Goal: Task Accomplishment & Management: Manage account settings

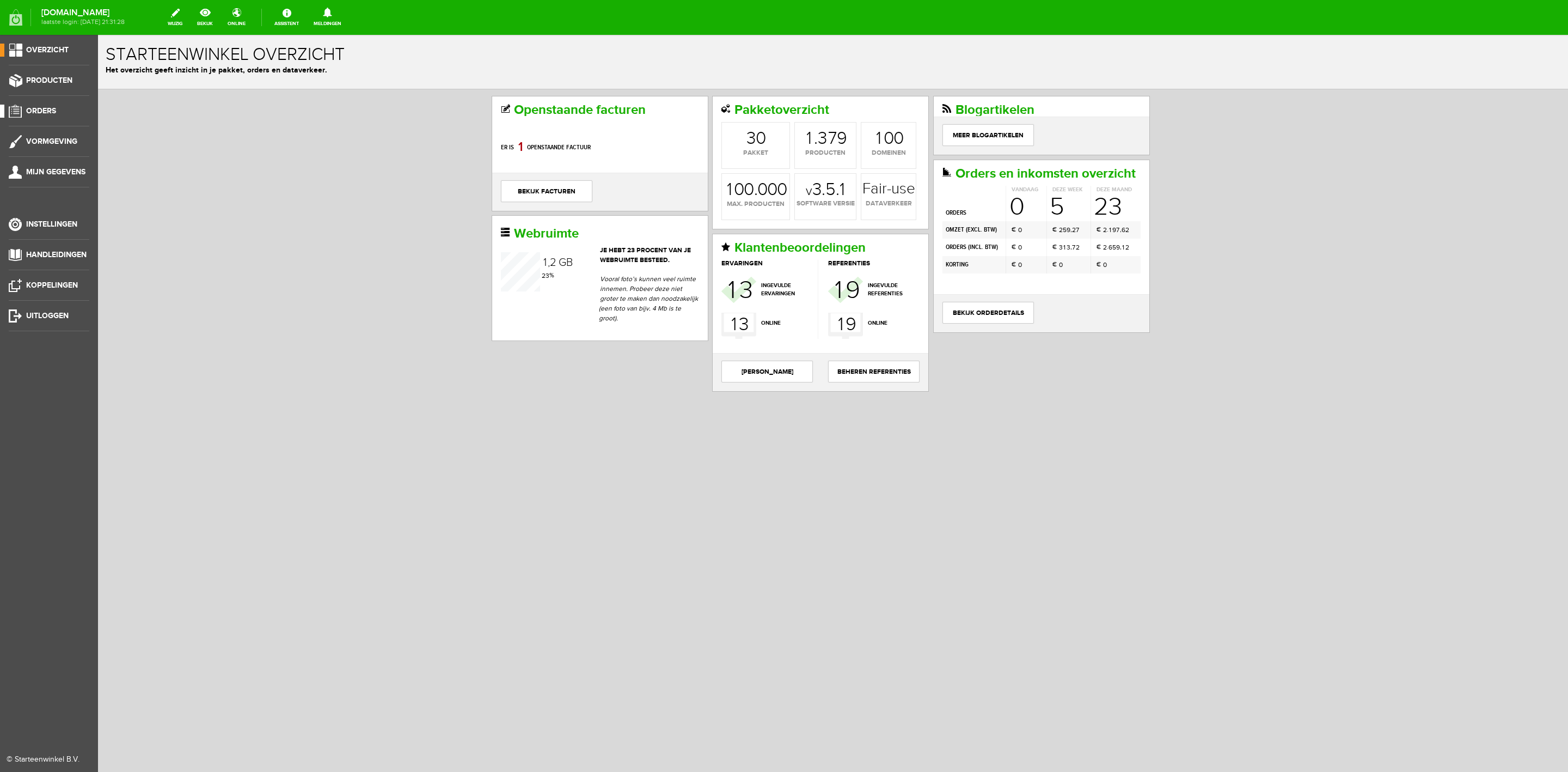
click at [65, 107] on link "Orders" at bounding box center [44, 111] width 90 height 13
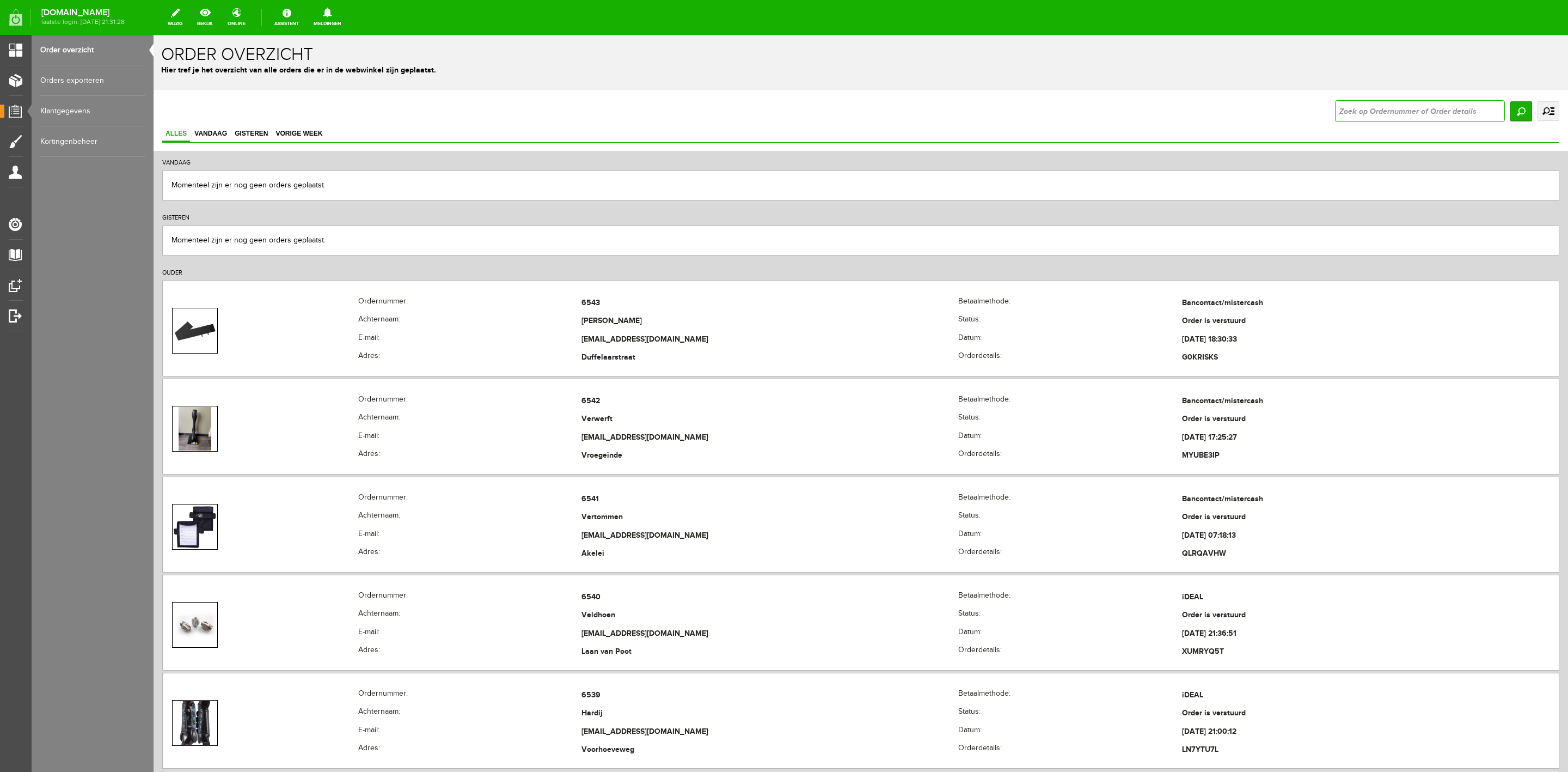
click at [1405, 108] on input "text" at bounding box center [1420, 111] width 170 height 22
type input "6528"
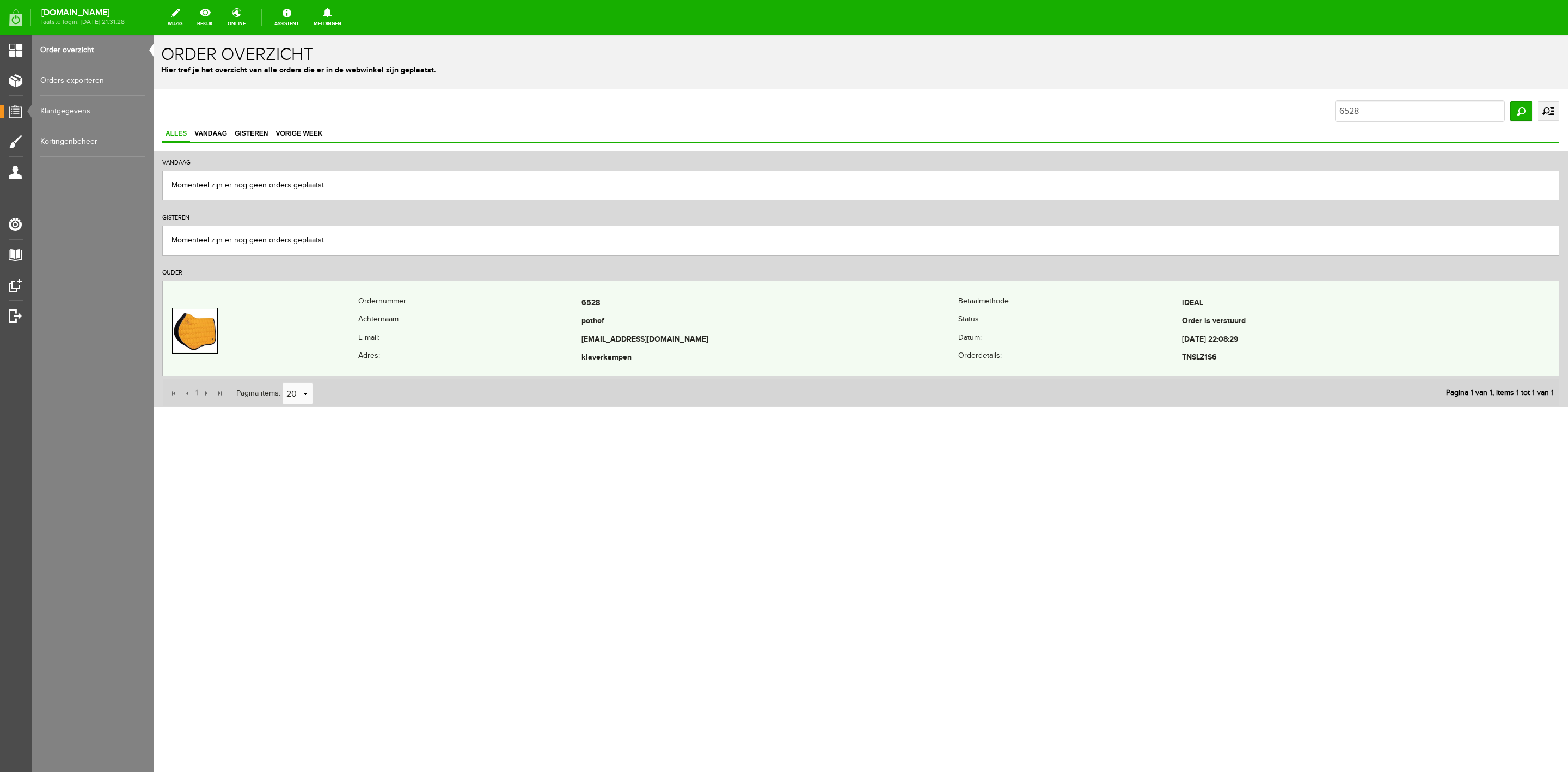
click at [865, 337] on td "[EMAIL_ADDRESS][DOMAIN_NAME]" at bounding box center [770, 339] width 377 height 18
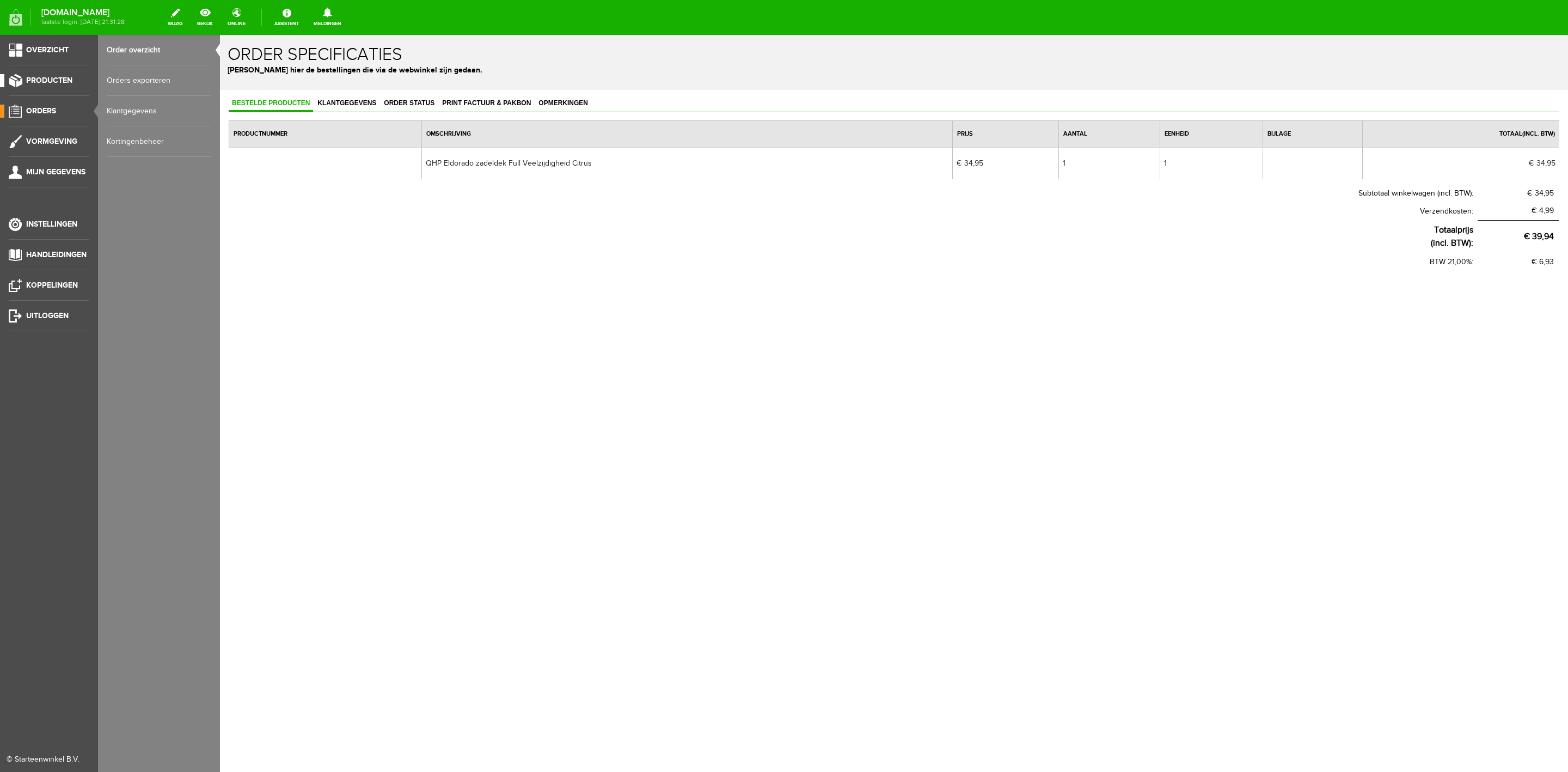
click at [63, 86] on link "Producten" at bounding box center [44, 80] width 90 height 13
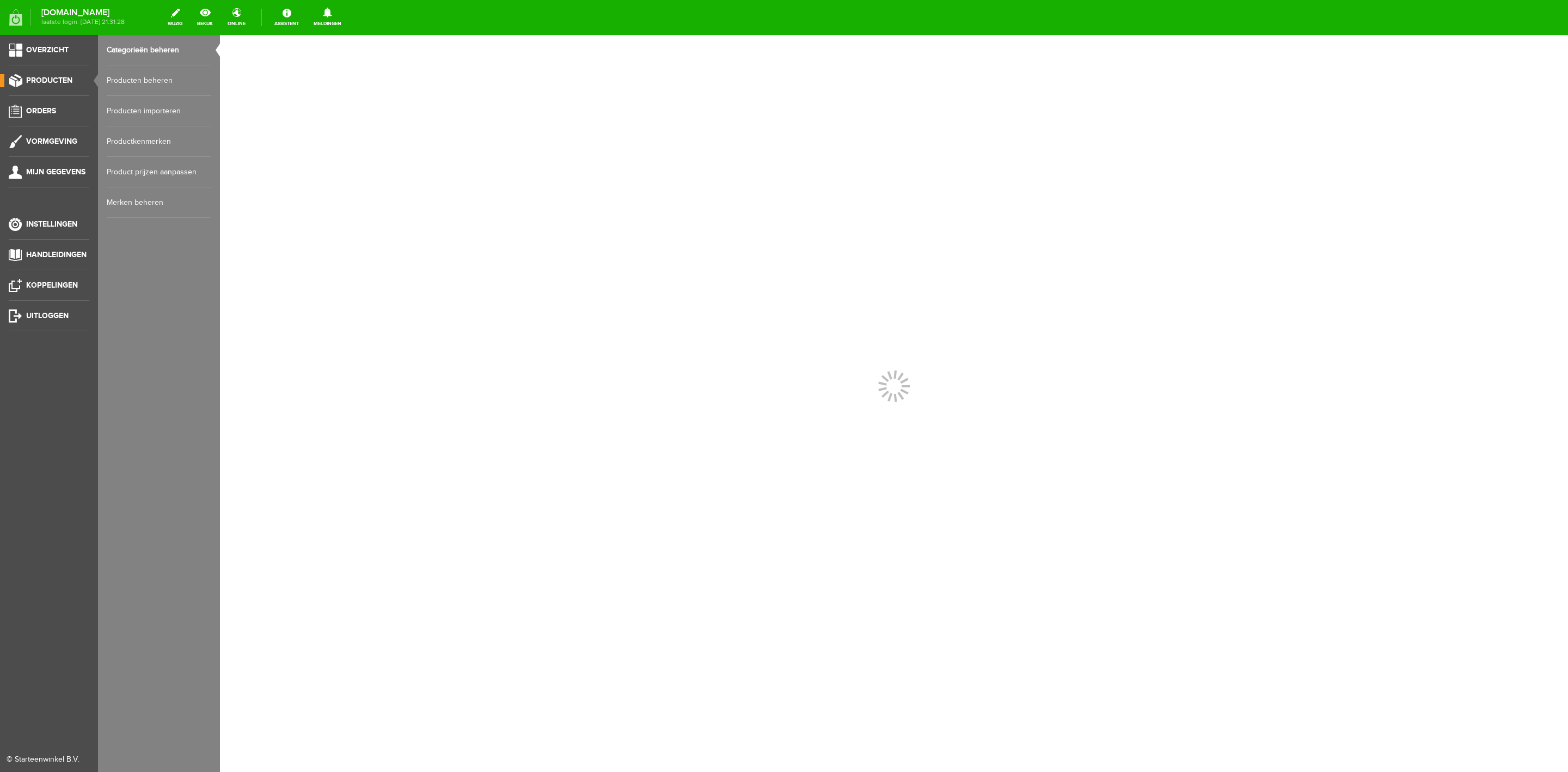
click at [120, 84] on link "Producten beheren" at bounding box center [158, 80] width 104 height 30
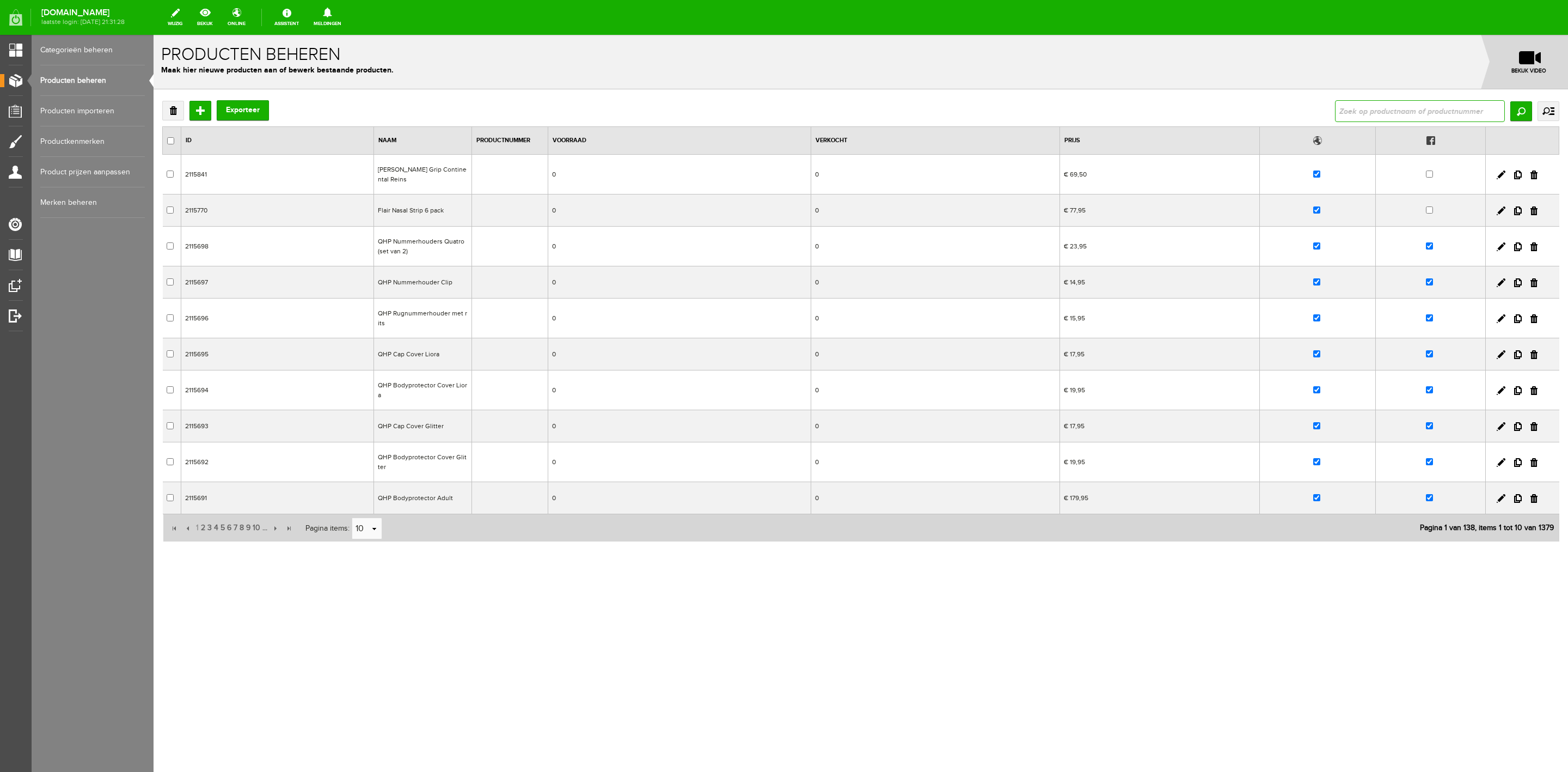
click at [1400, 109] on input "text" at bounding box center [1420, 111] width 170 height 22
type input "citrus"
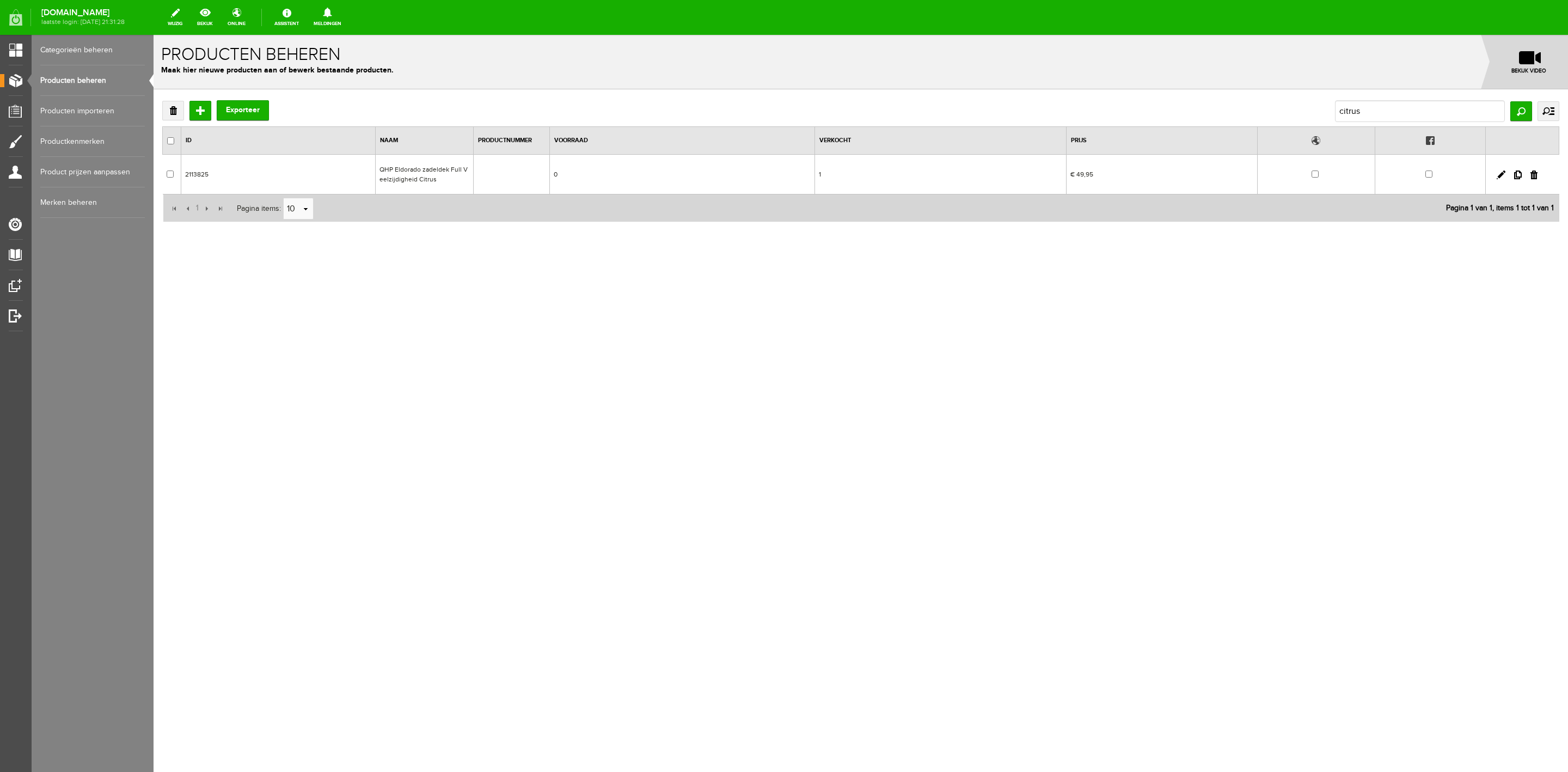
drag, startPoint x: 1503, startPoint y: 180, endPoint x: 1654, endPoint y: 214, distance: 154.8
click at [1503, 180] on td at bounding box center [1522, 174] width 73 height 40
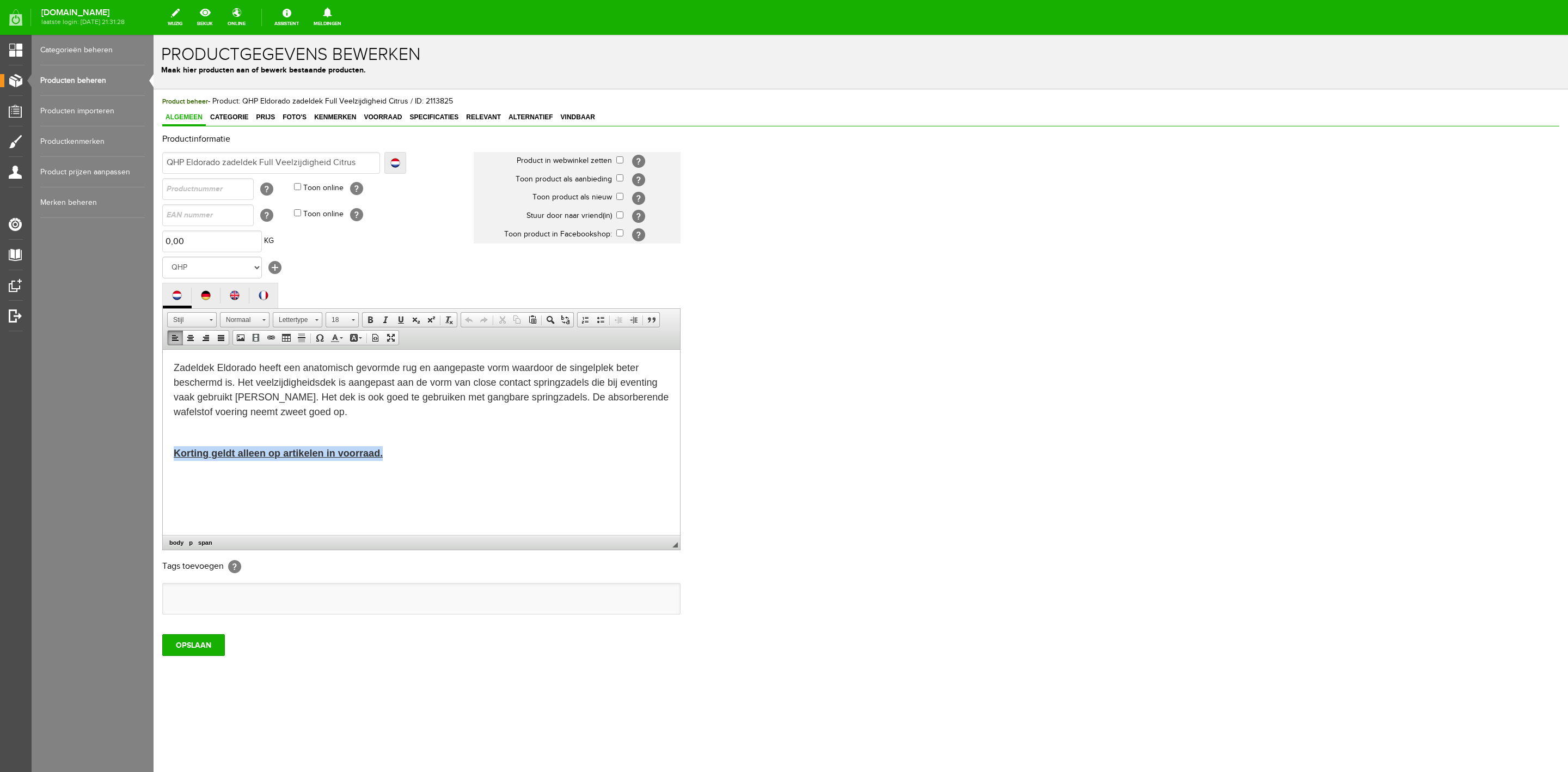
drag, startPoint x: 383, startPoint y: 453, endPoint x: 82, endPoint y: 450, distance: 301.0
click at [163, 450] on html "Zadeldek Eldorado heeft een anatomisch gevormde rug en aangepaste vorm waardoor…" at bounding box center [422, 410] width 518 height 122
click at [218, 652] on input "OPSLAAN" at bounding box center [193, 645] width 63 height 22
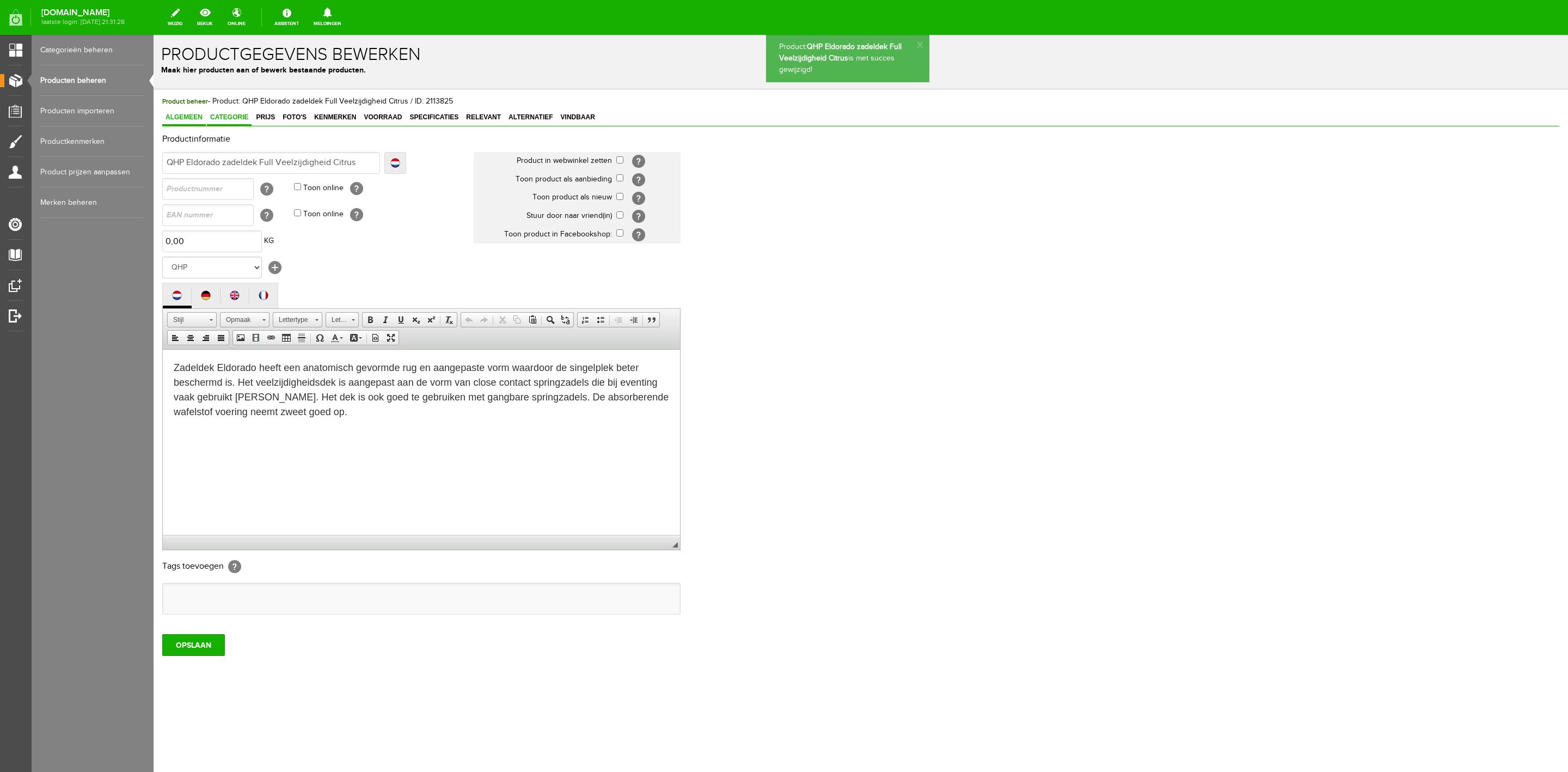
click at [236, 116] on span "Categorie" at bounding box center [229, 117] width 44 height 7
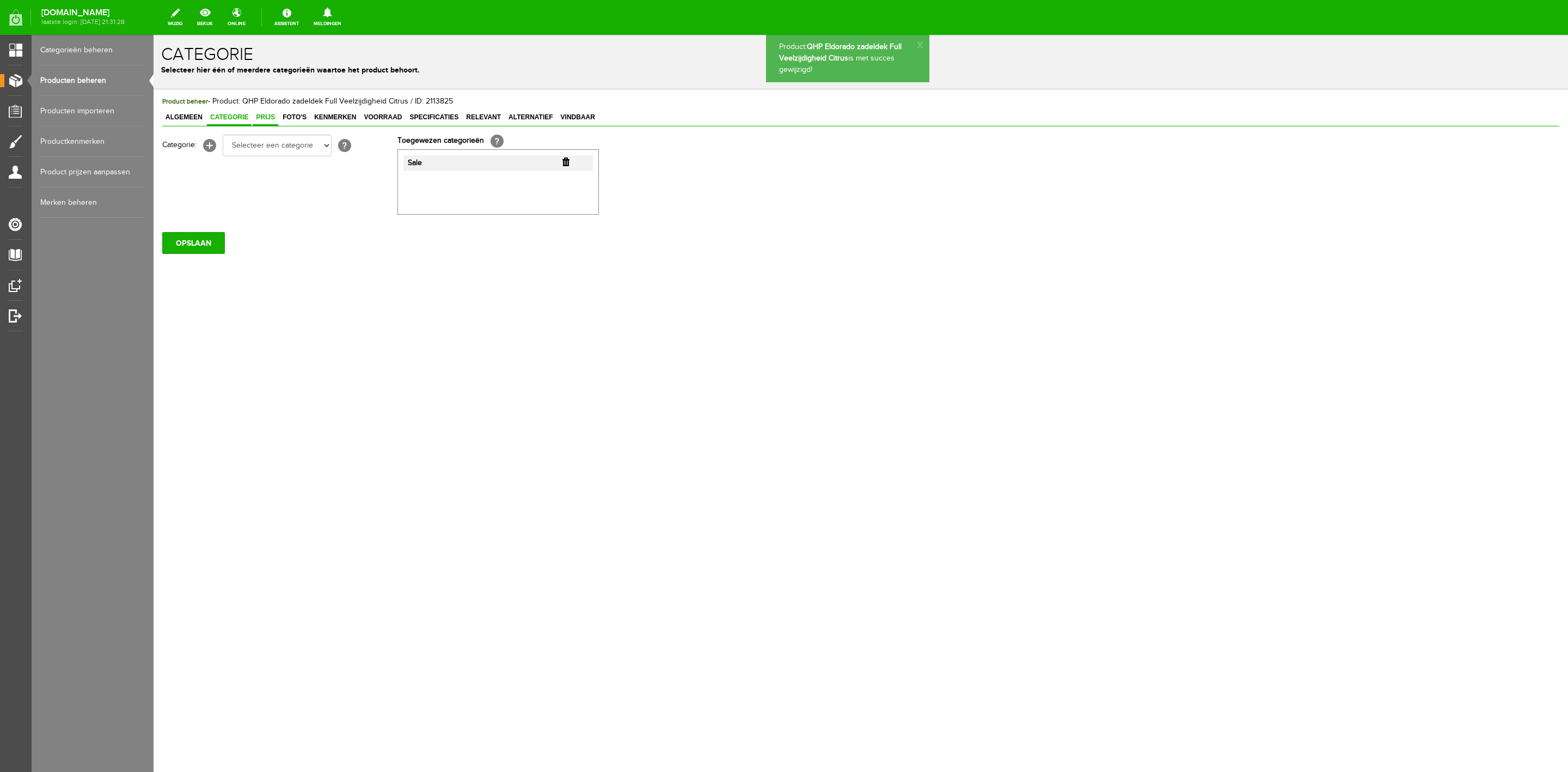
click at [270, 119] on span "Prijs" at bounding box center [265, 117] width 26 height 7
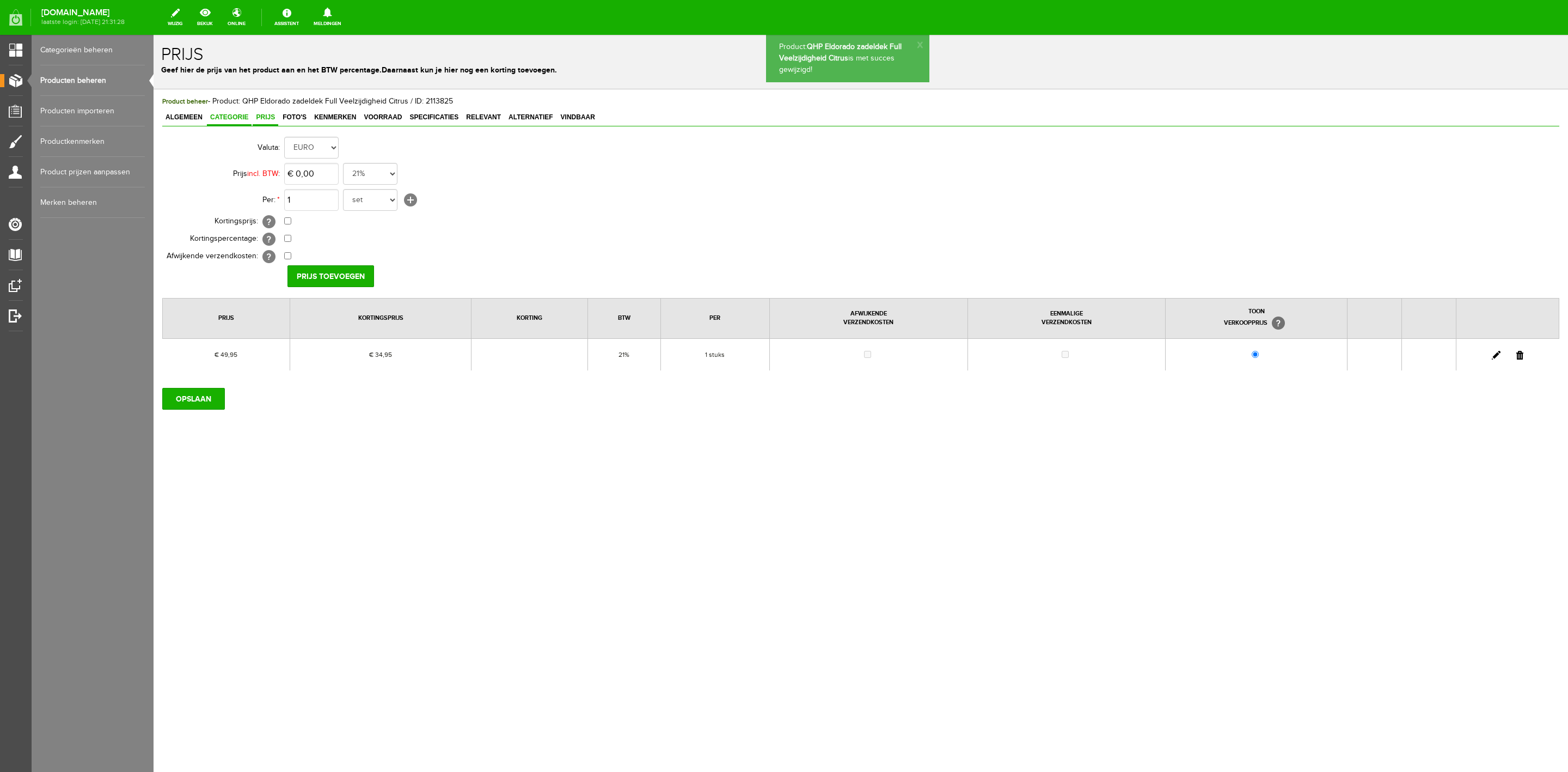
click at [237, 120] on span "Categorie" at bounding box center [229, 117] width 44 height 7
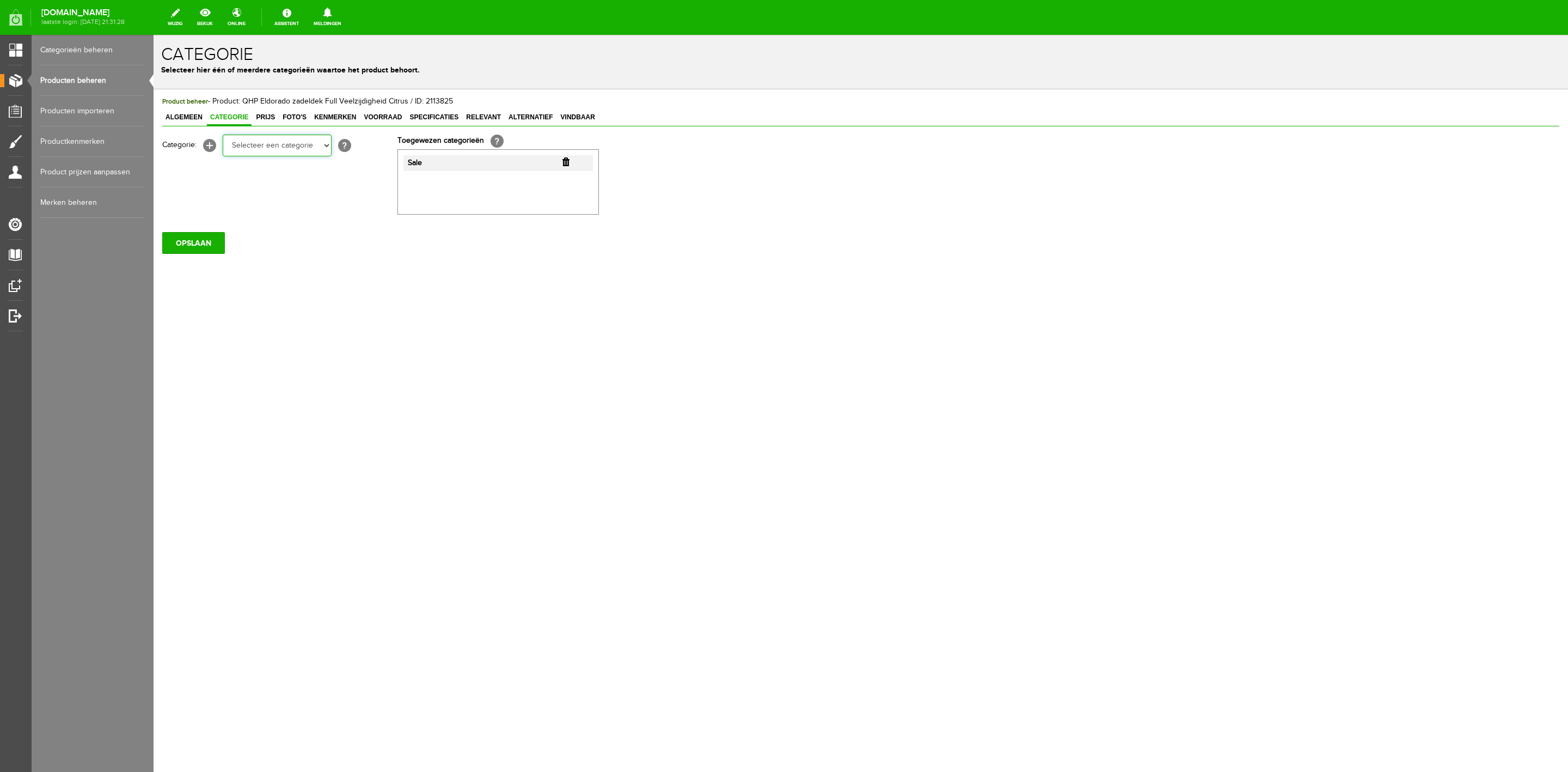
click at [309, 148] on select "Selecteer een categorie Sale Bodyprotector Outlet [PERSON_NAME] AW24 Hoofdsteln…" at bounding box center [277, 146] width 109 height 22
select select "132734"
click at [222, 135] on select "Selecteer een categorie Sale Bodyprotector Outlet [PERSON_NAME] AW24 Hoofdsteln…" at bounding box center [277, 146] width 109 height 22
click at [569, 160] on input "button" at bounding box center [566, 162] width 7 height 9
click at [209, 244] on input "OPSLAAN" at bounding box center [193, 243] width 63 height 22
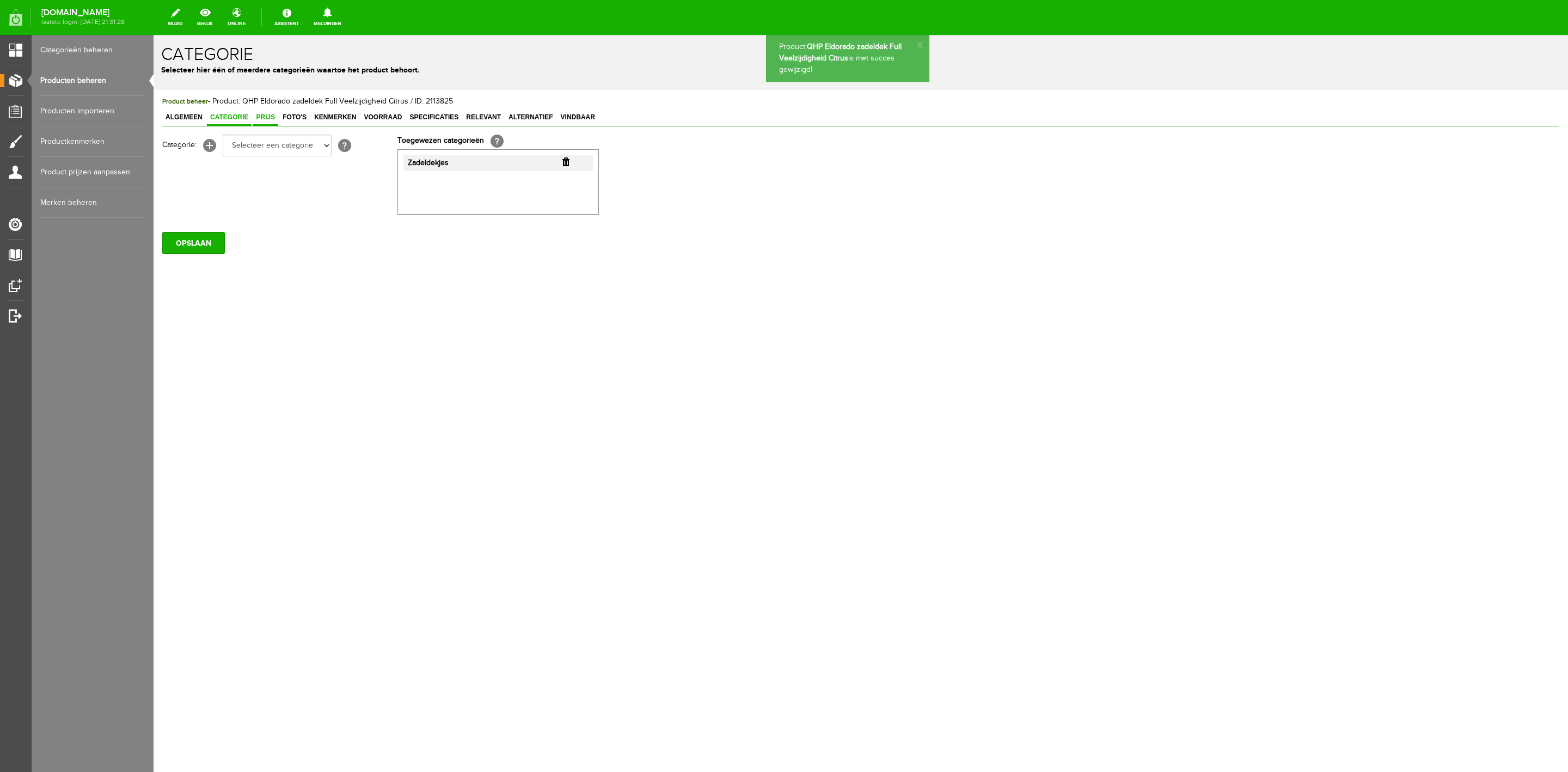
click at [263, 118] on span "Prijs" at bounding box center [265, 117] width 26 height 7
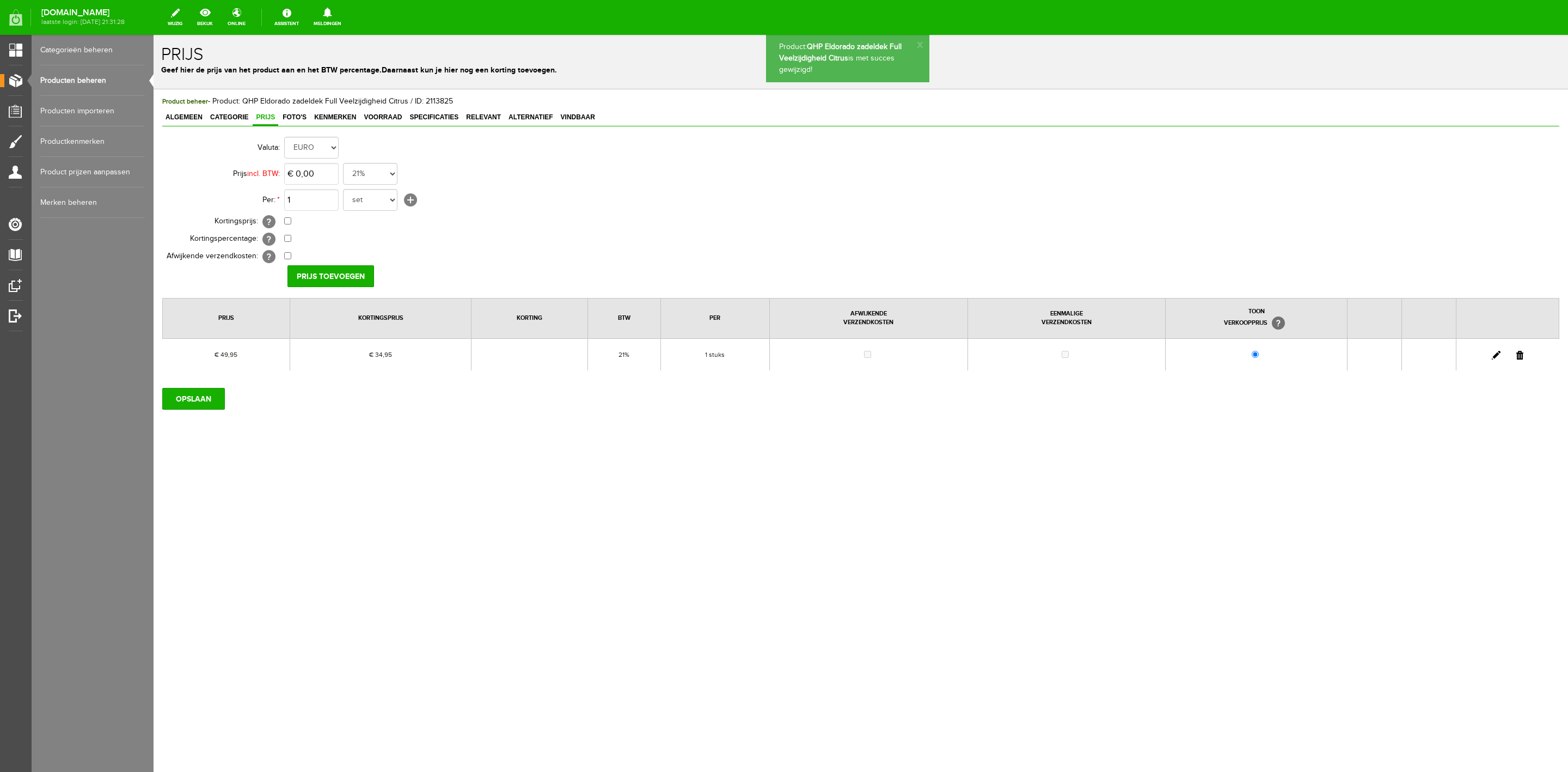
click at [1496, 355] on link at bounding box center [1496, 355] width 9 height 9
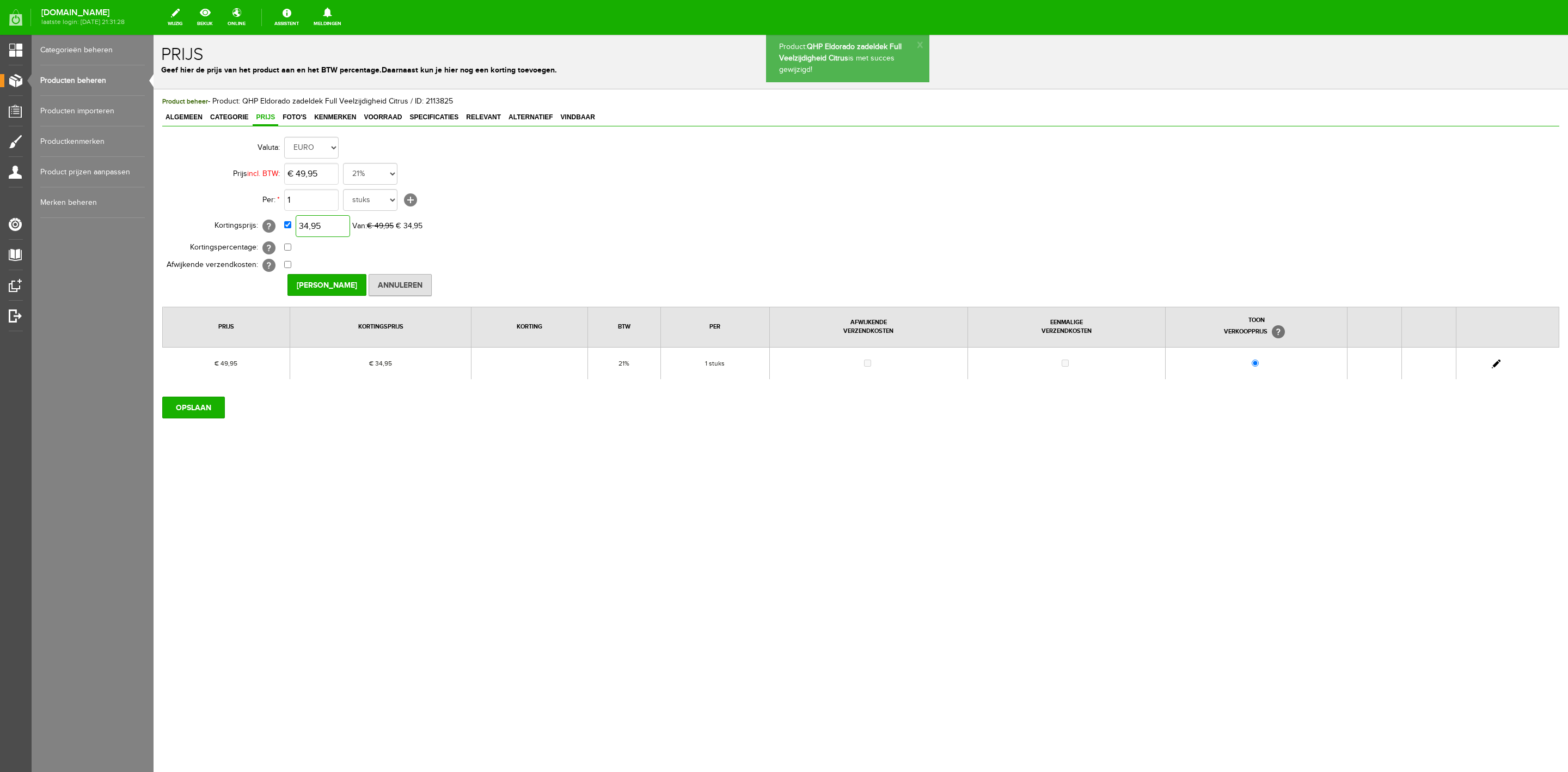
click at [329, 221] on input "34,95" at bounding box center [323, 226] width 55 height 22
type input "3"
type input "€ 44,95"
click at [342, 286] on input "[PERSON_NAME]" at bounding box center [327, 285] width 79 height 22
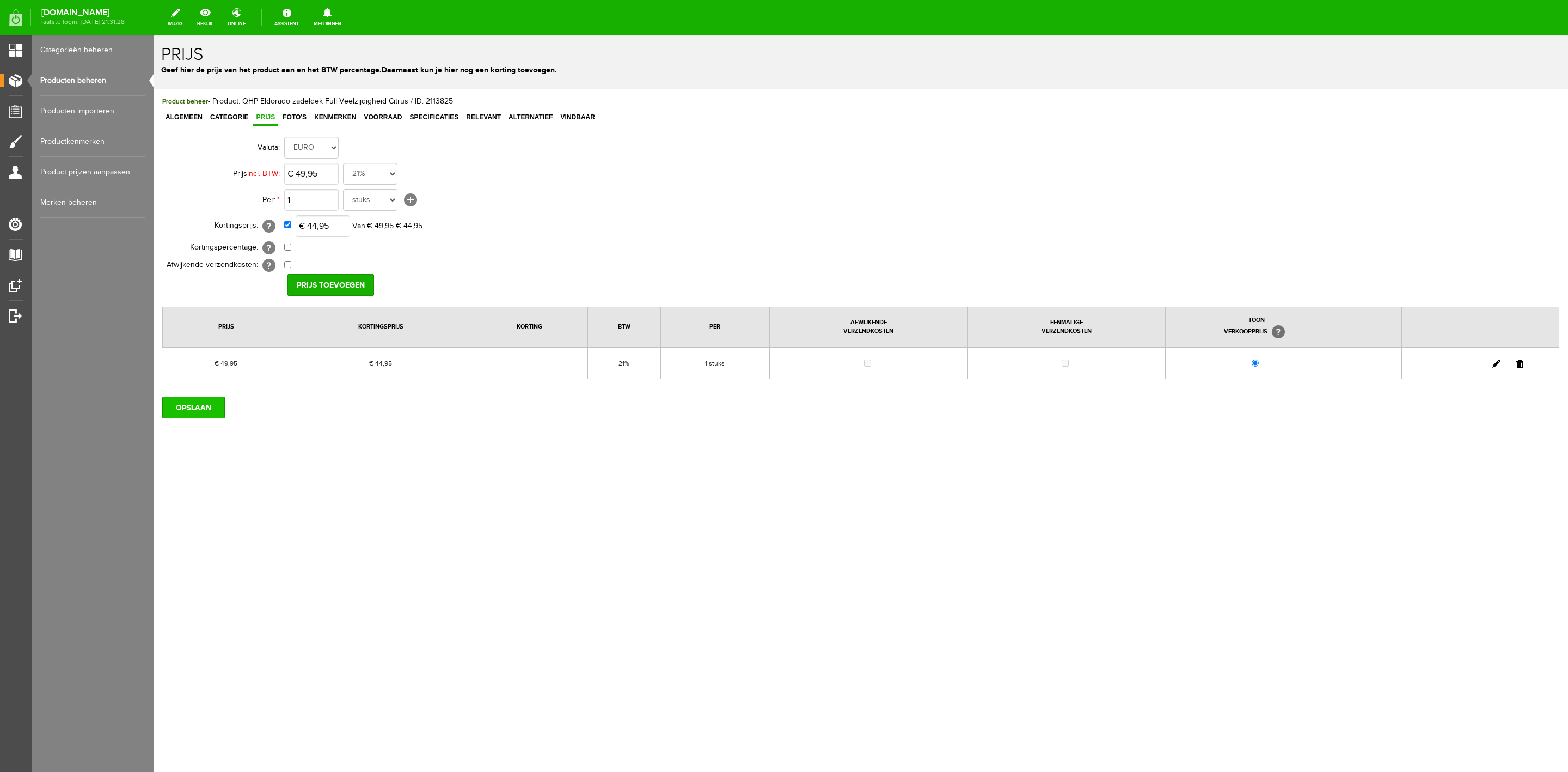
click at [193, 409] on input "OPSLAAN" at bounding box center [193, 407] width 63 height 22
click at [237, 116] on span "Categorie" at bounding box center [229, 117] width 44 height 7
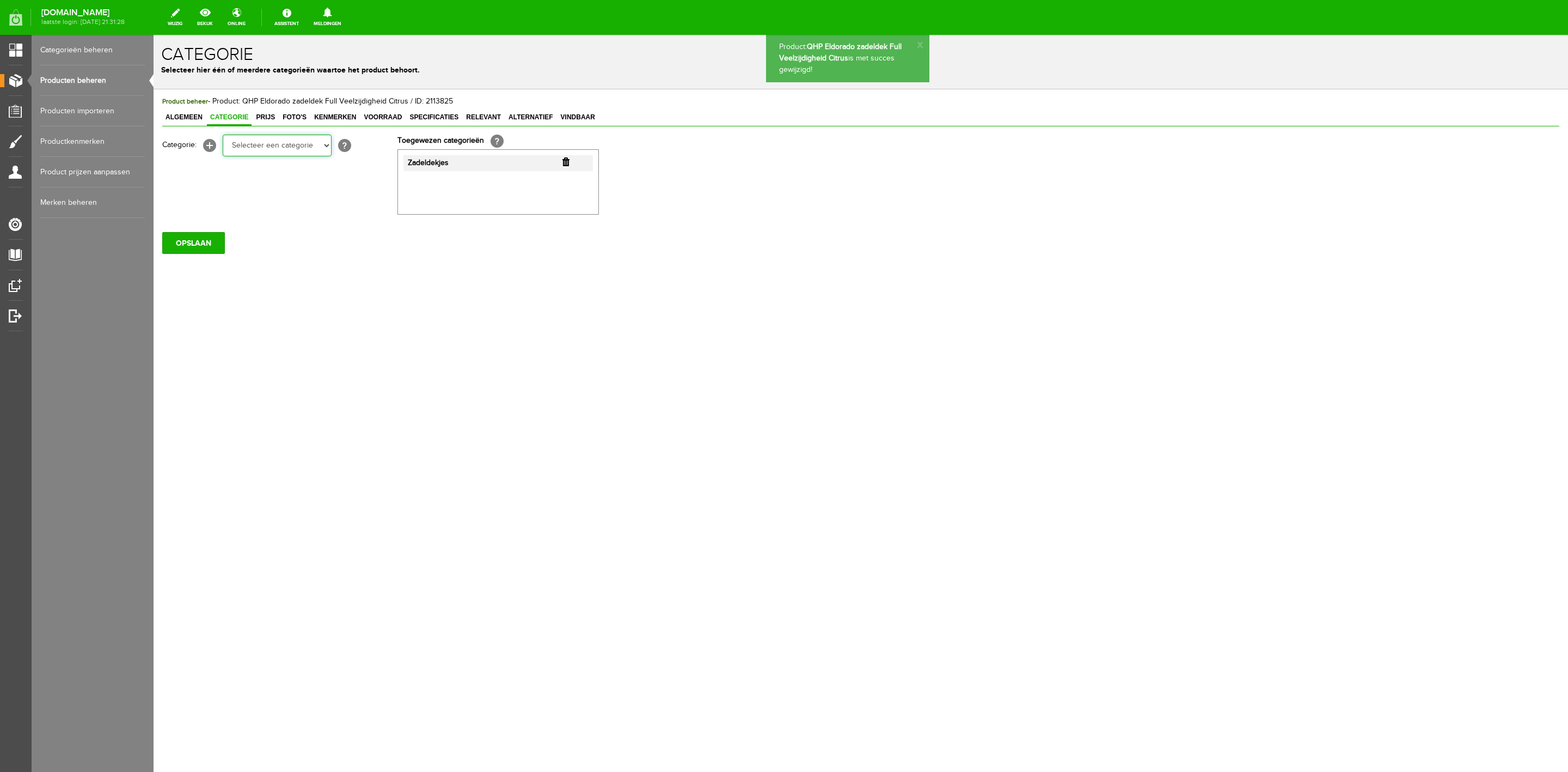
click at [324, 146] on select "Selecteer een categorie Sale Bodyprotector Outlet [PERSON_NAME] AW24 Hoofdsteln…" at bounding box center [277, 146] width 109 height 22
click at [353, 133] on div "Product beheer - Product: QHP Eldorado zadeldek Full Veelzijdigheid Citrus / ID…" at bounding box center [860, 175] width 1397 height 158
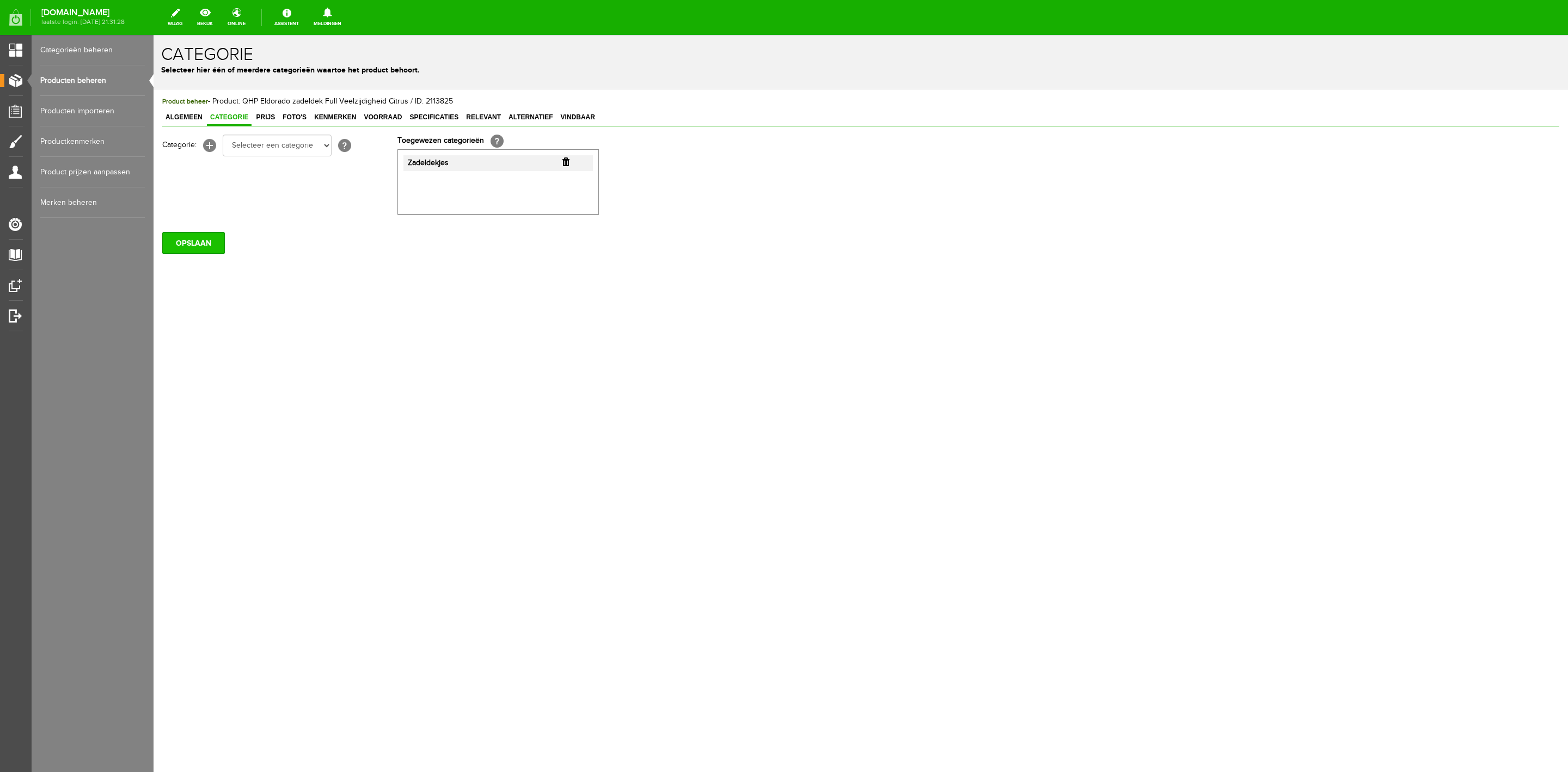
click at [196, 249] on input "OPSLAAN" at bounding box center [193, 243] width 63 height 22
click at [266, 121] on span "Prijs" at bounding box center [265, 117] width 26 height 7
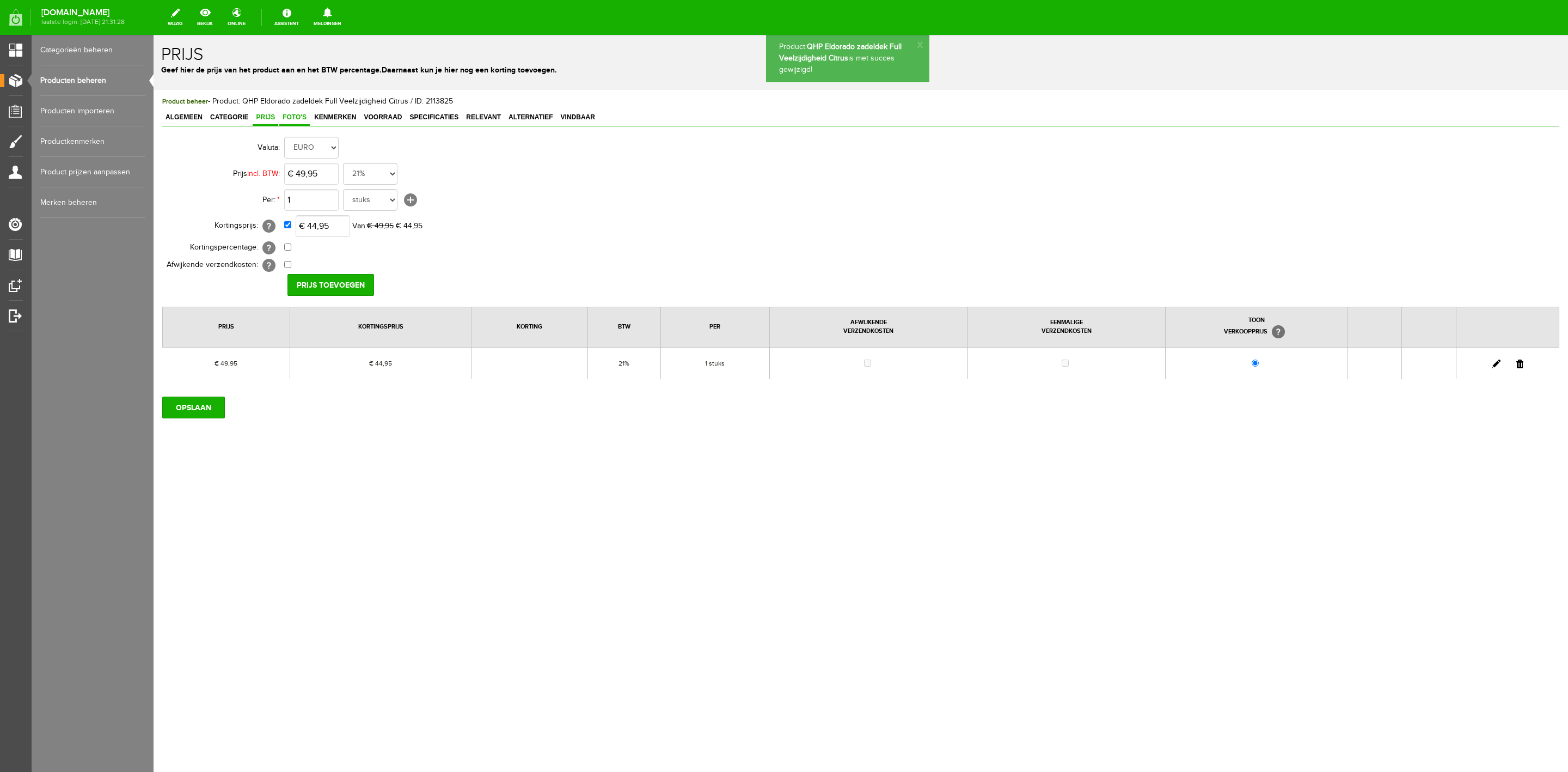
click at [290, 115] on span "Foto's" at bounding box center [294, 117] width 30 height 7
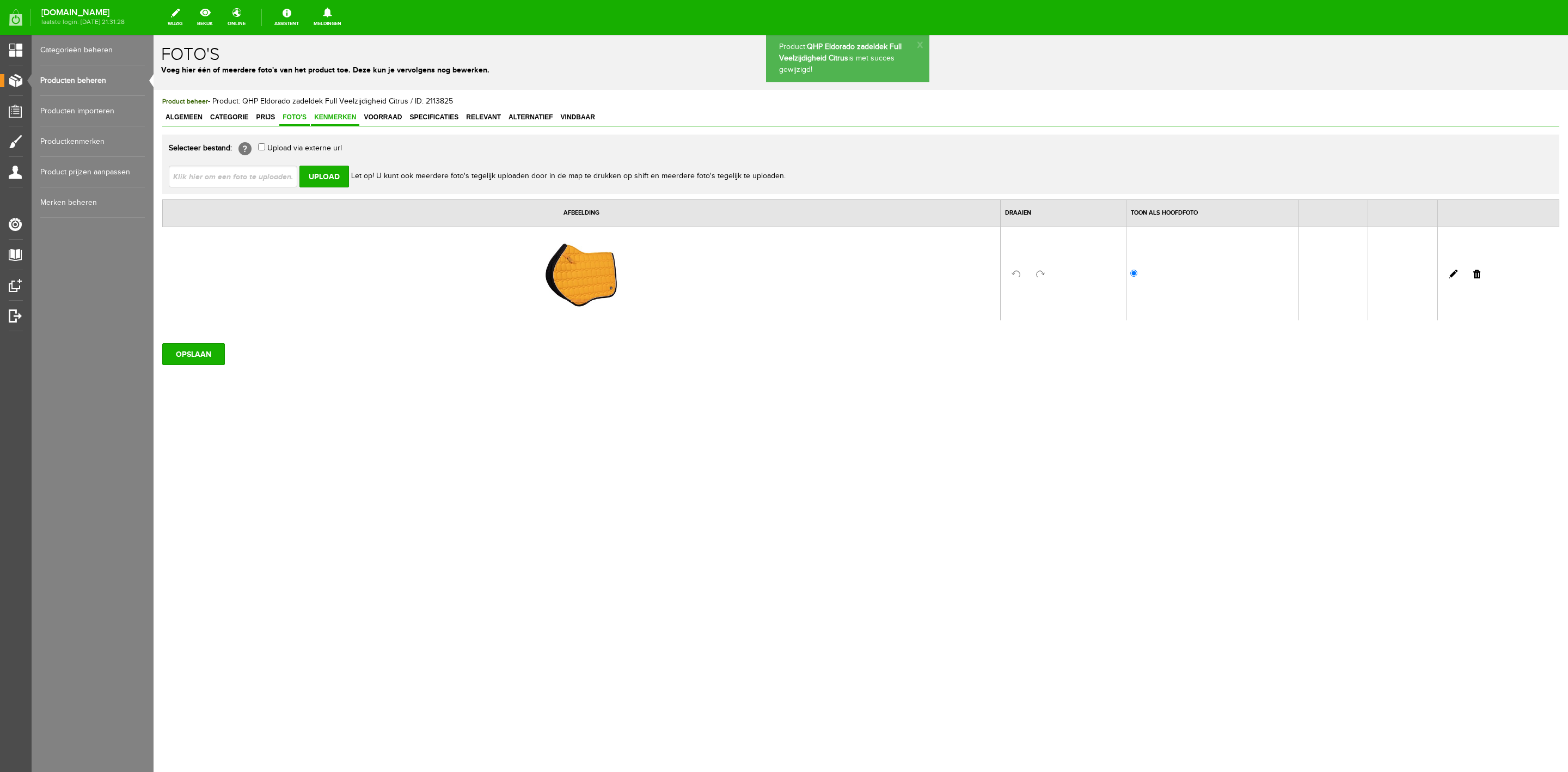
click at [338, 113] on span "Kenmerken" at bounding box center [335, 117] width 49 height 7
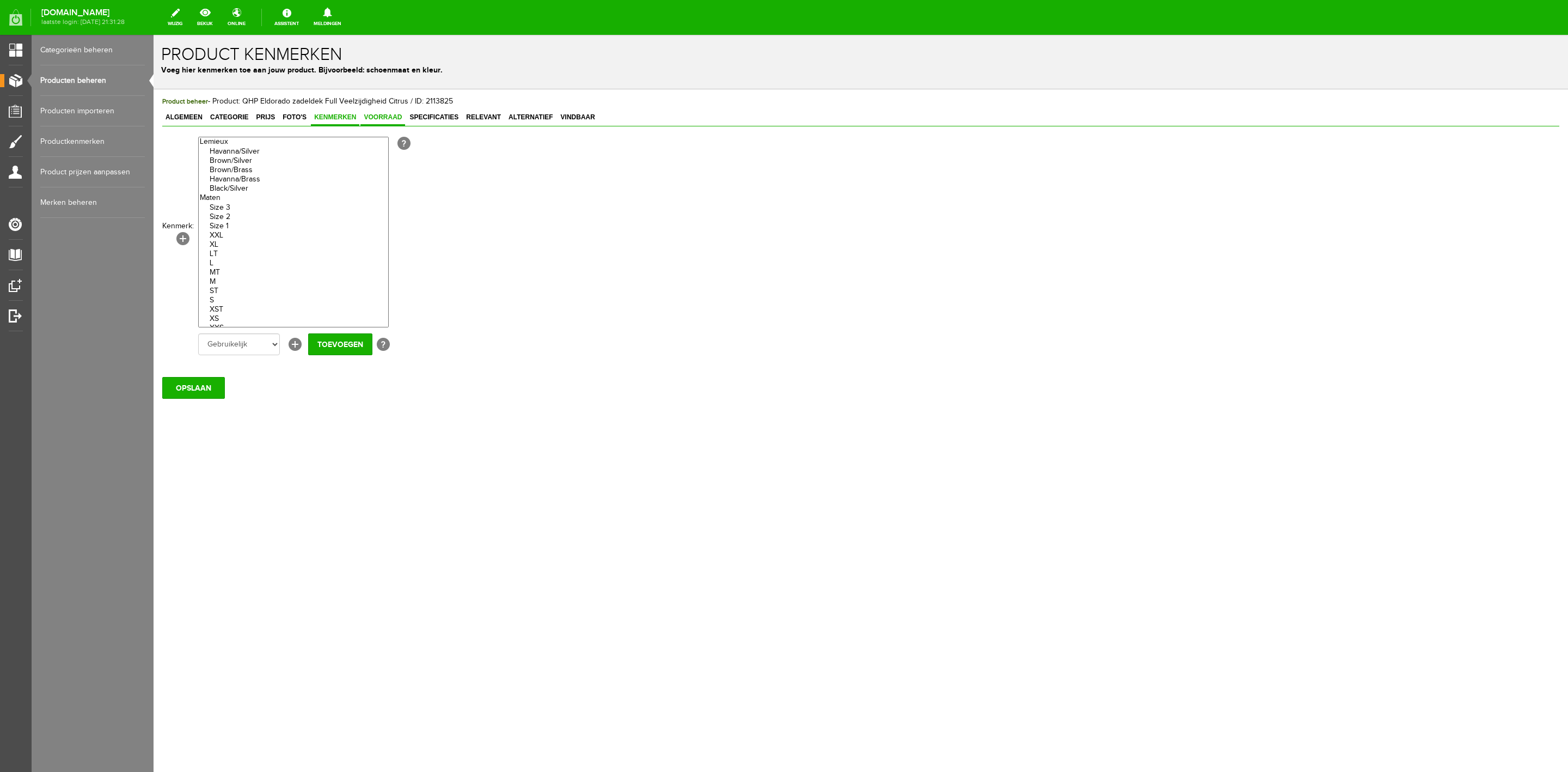
click at [394, 118] on span "Voorraad" at bounding box center [383, 117] width 44 height 7
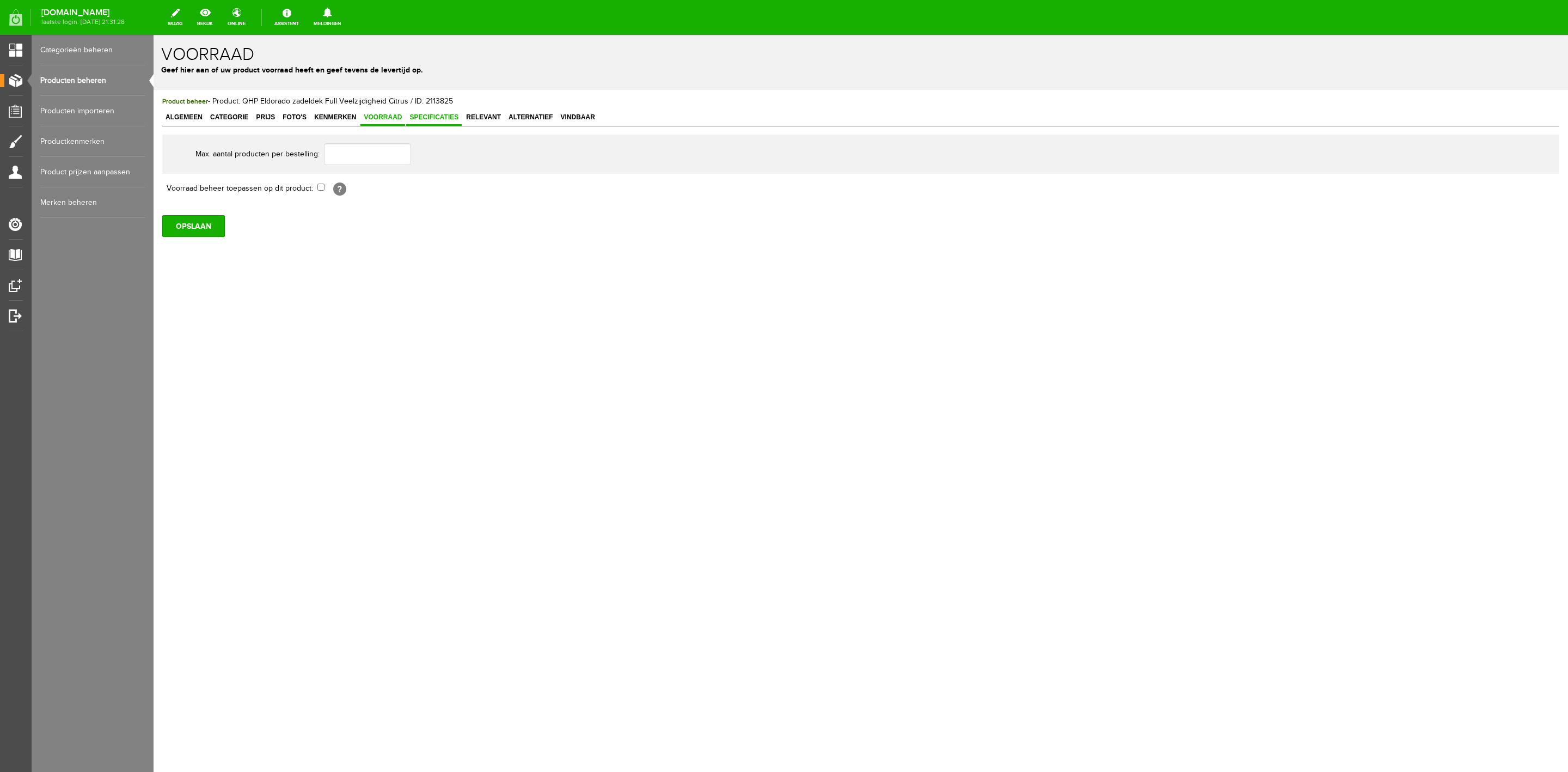
click at [420, 115] on span "Specificaties" at bounding box center [434, 117] width 55 height 7
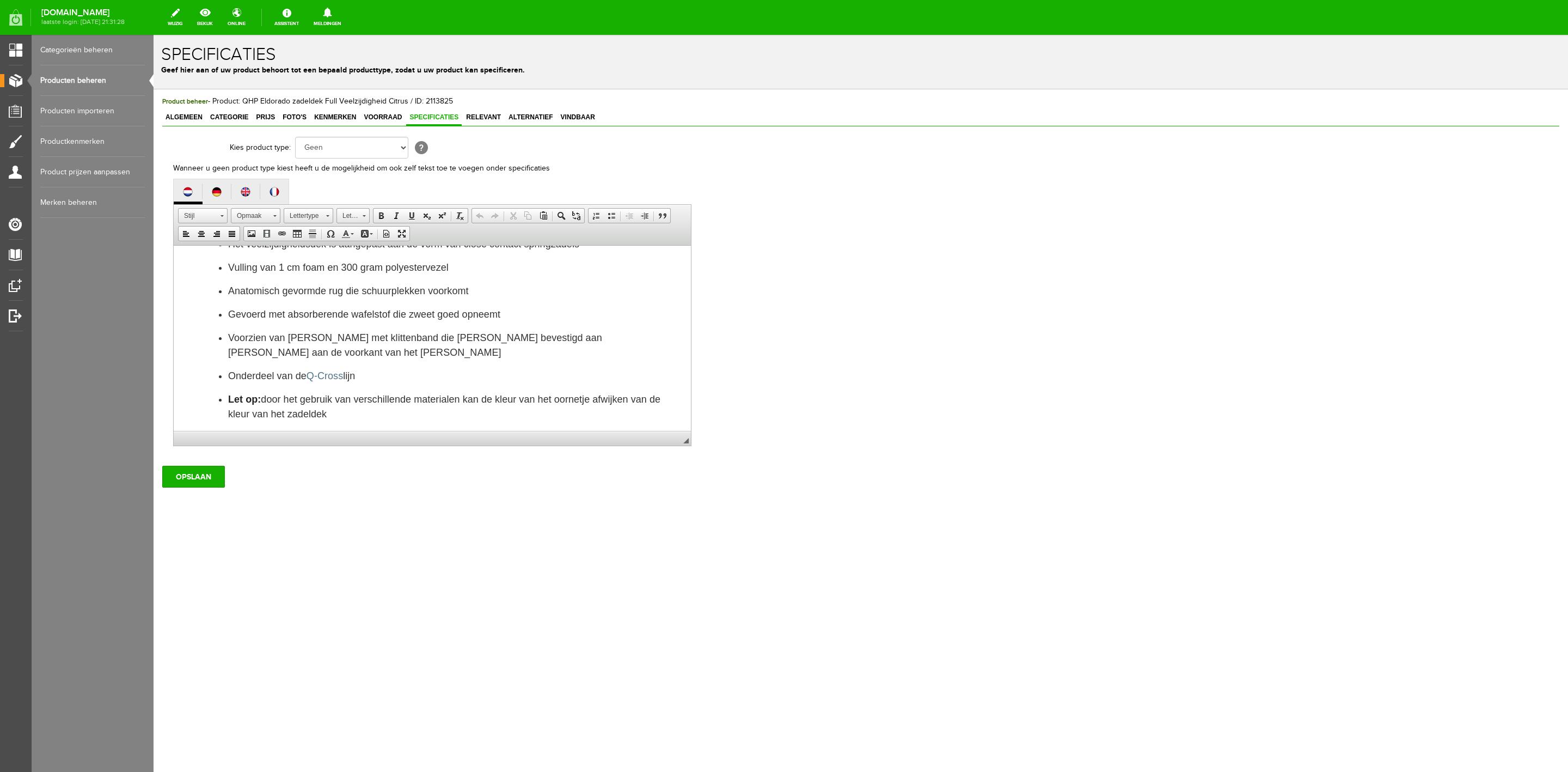
scroll to position [198, 0]
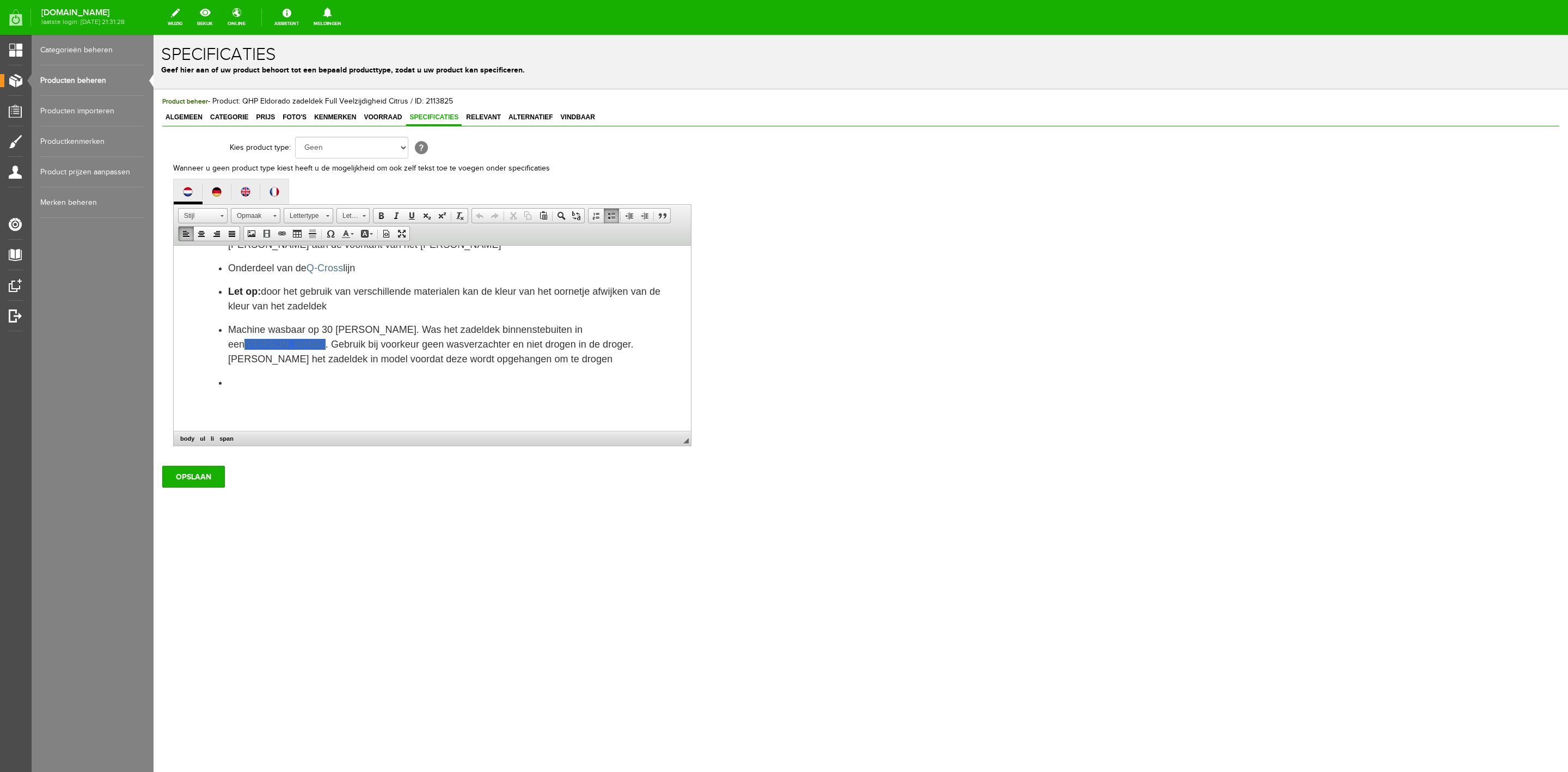
click at [404, 379] on li at bounding box center [454, 383] width 452 height 15
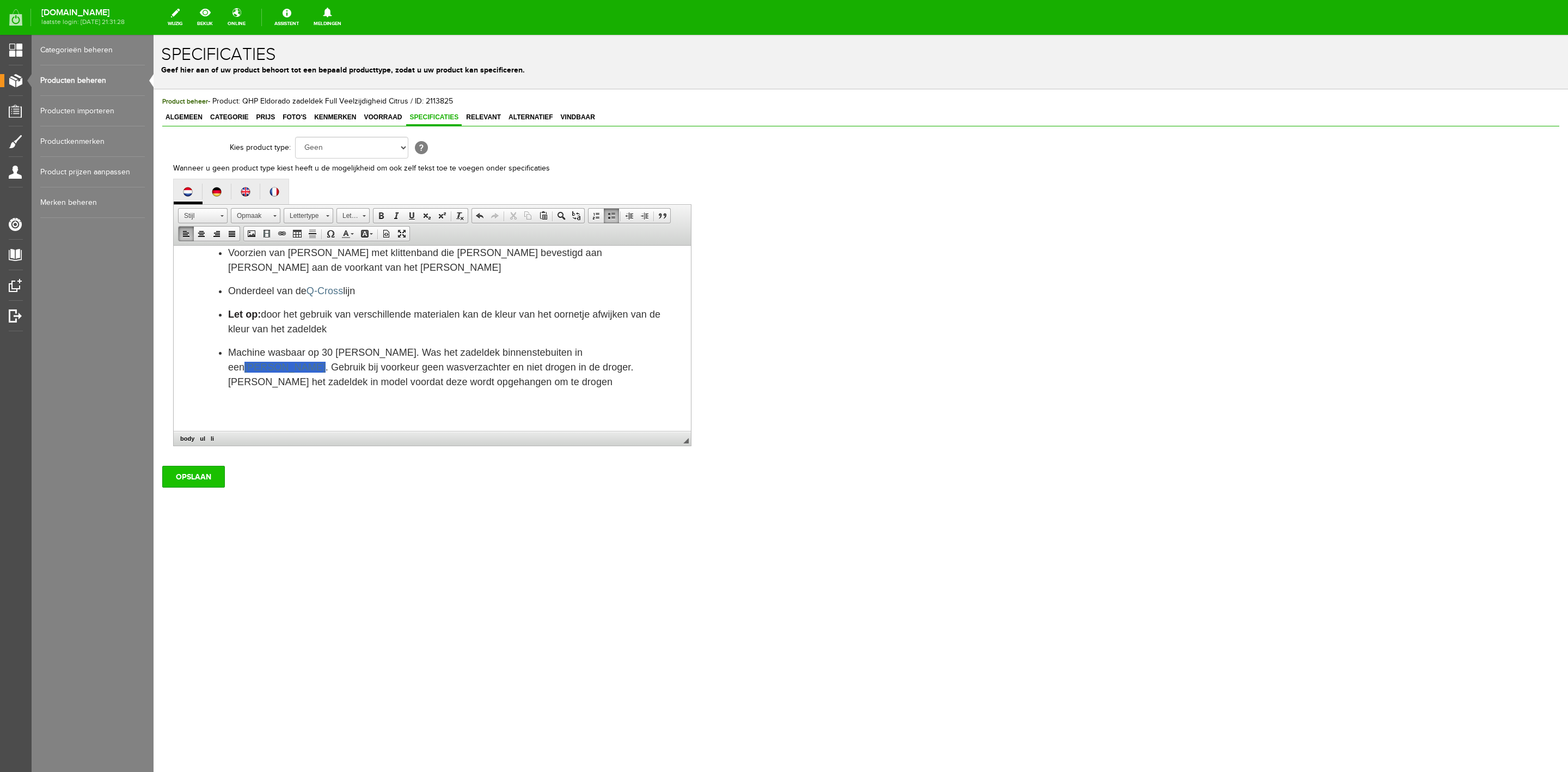
click at [166, 478] on input "OPSLAAN" at bounding box center [193, 477] width 63 height 22
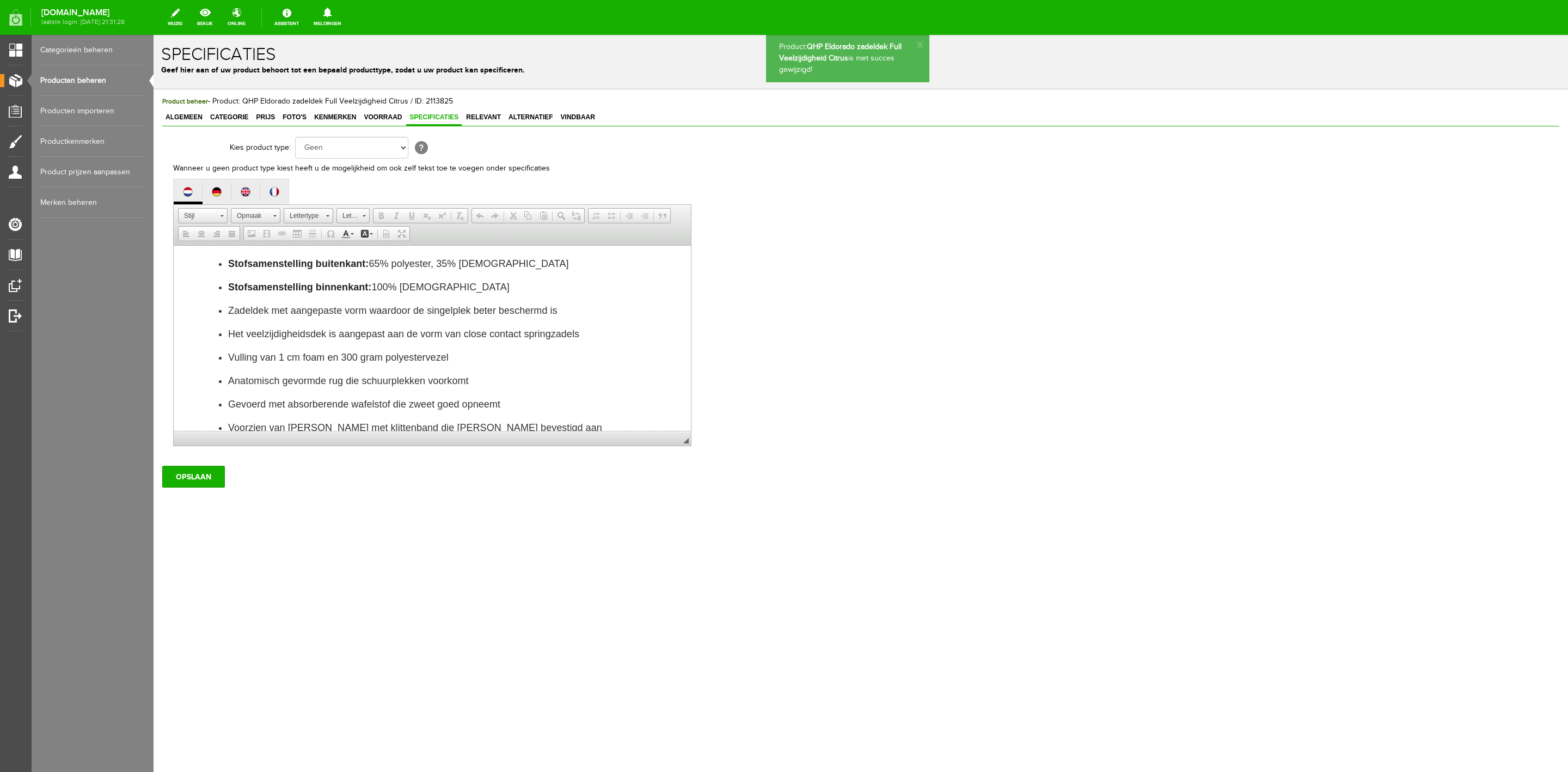
scroll to position [0, 0]
click at [480, 119] on span "Relevant" at bounding box center [483, 117] width 41 height 7
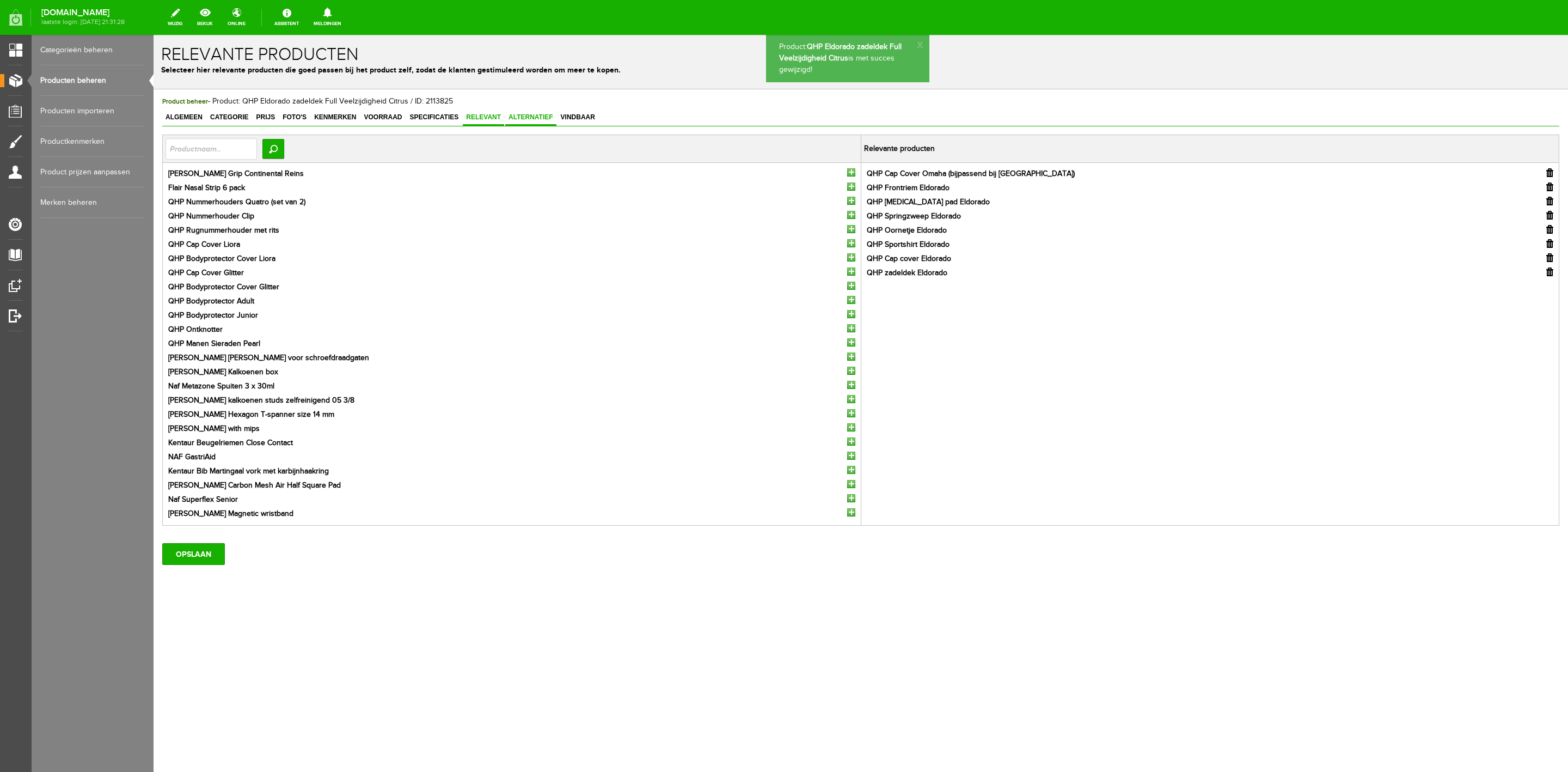
click at [536, 126] on link "Alternatief" at bounding box center [531, 117] width 51 height 16
click at [181, 561] on input "OPSLAAN" at bounding box center [193, 554] width 63 height 22
click at [180, 112] on link "Algemeen" at bounding box center [184, 117] width 44 height 16
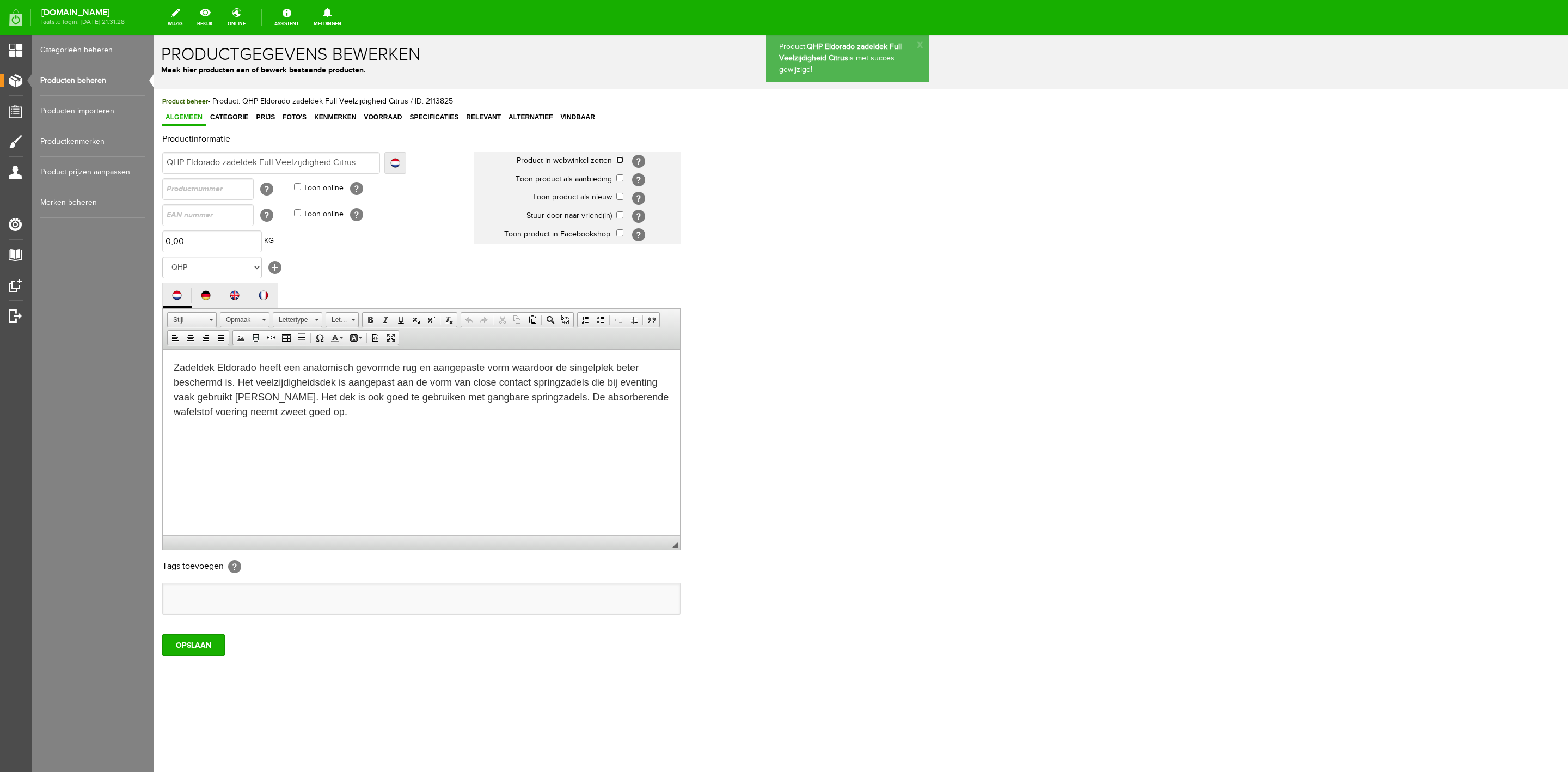
click at [621, 158] on input "checkbox" at bounding box center [620, 160] width 7 height 7
checkbox input "true"
click at [621, 200] on input "checkbox" at bounding box center [620, 196] width 7 height 7
checkbox input "true"
click at [621, 213] on input "checkbox" at bounding box center [620, 214] width 7 height 7
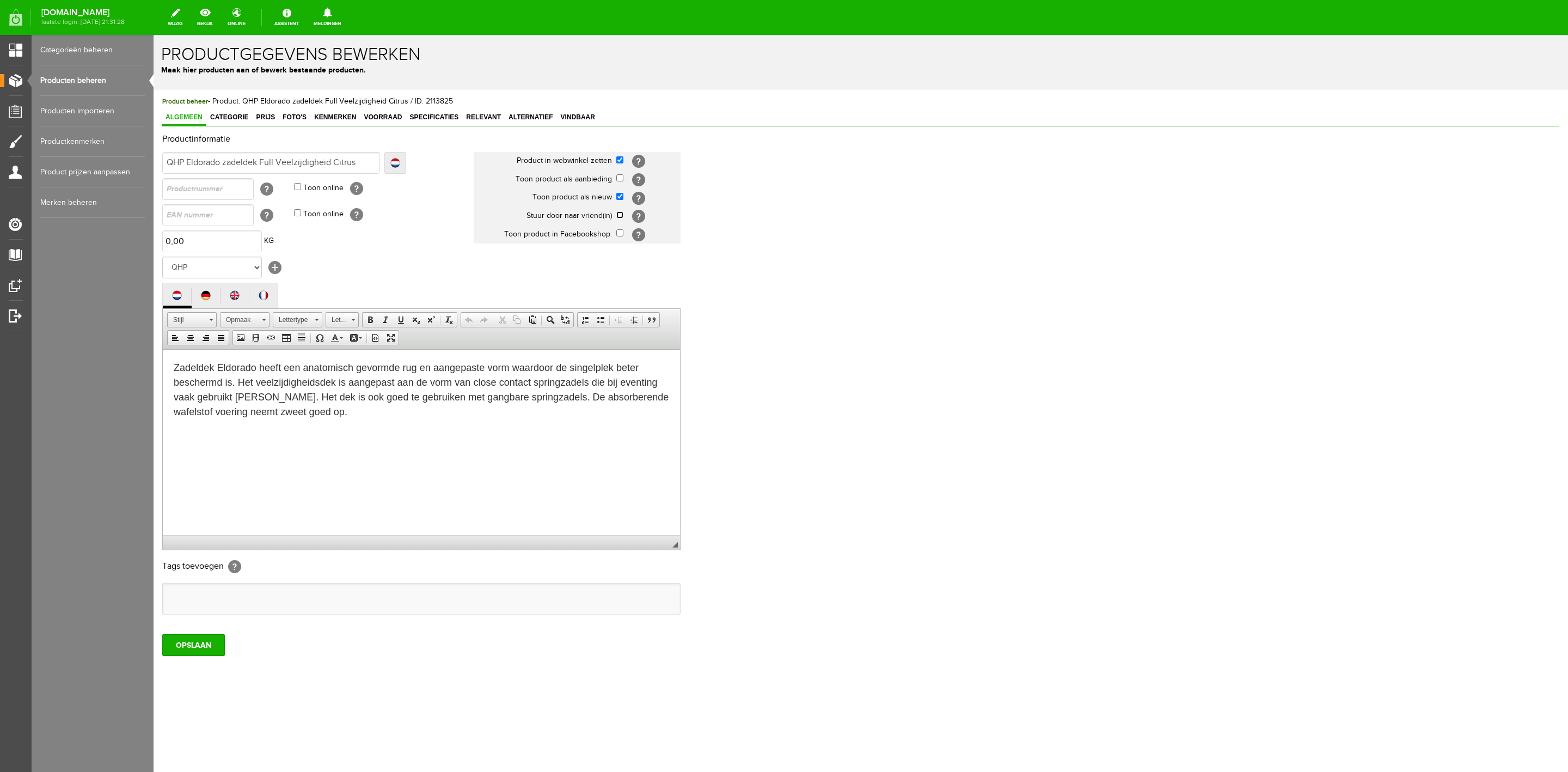
checkbox input "true"
click at [204, 640] on input "OPSLAAN" at bounding box center [193, 645] width 63 height 22
click at [216, 116] on span "Categorie" at bounding box center [229, 117] width 44 height 7
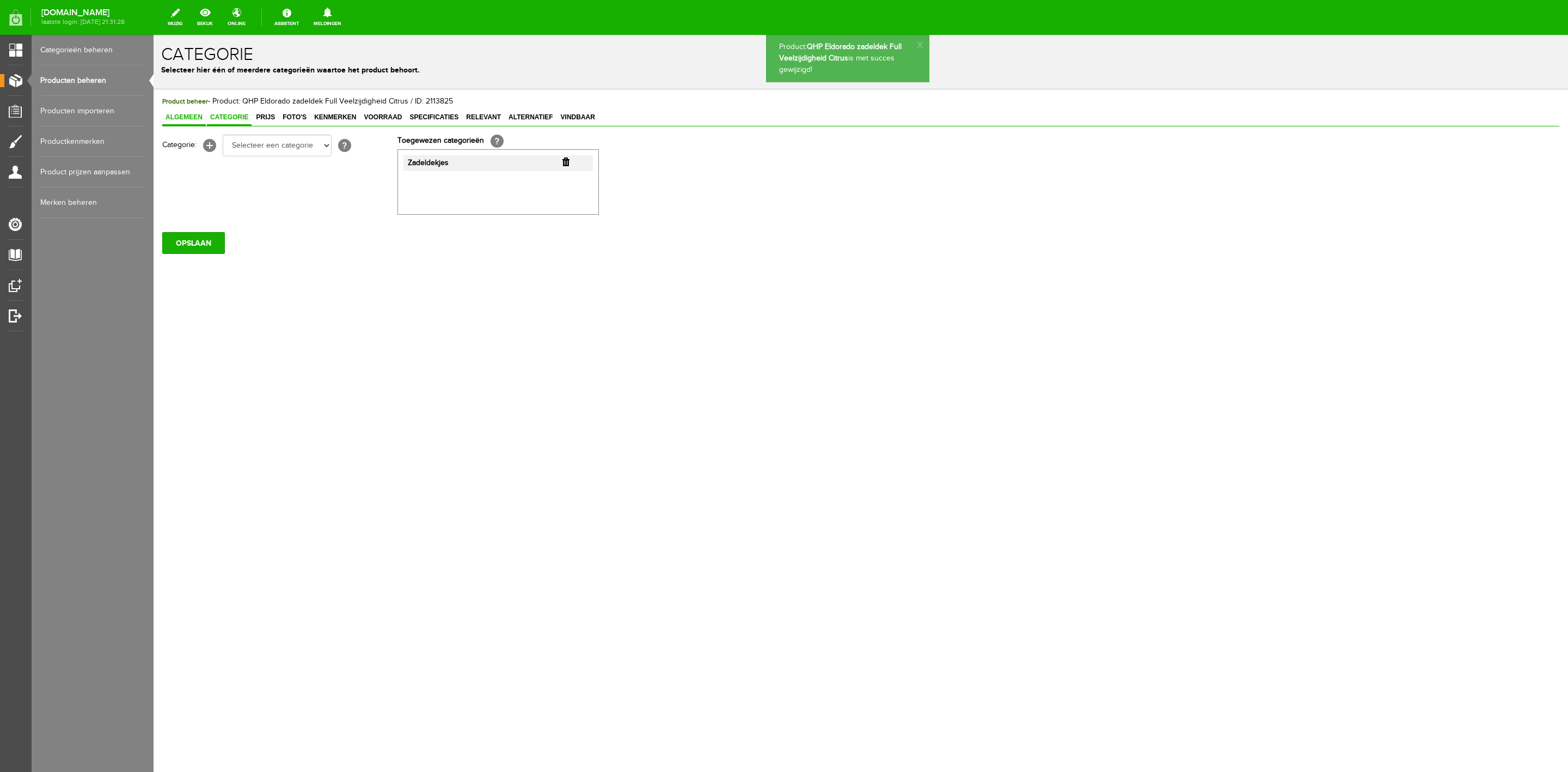
click at [190, 115] on span "Algemeen" at bounding box center [184, 117] width 44 height 7
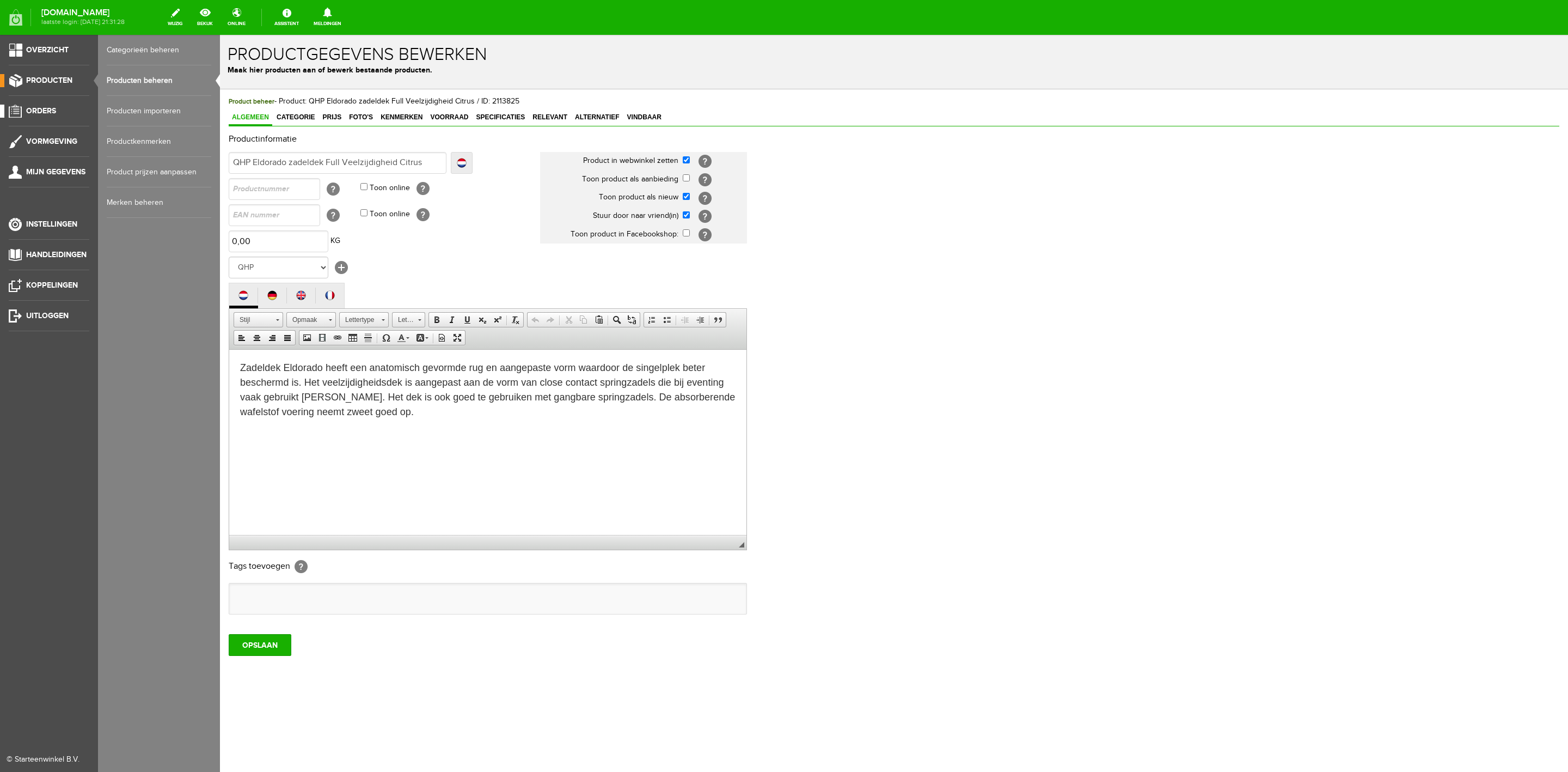
click at [41, 108] on span "Orders" at bounding box center [41, 111] width 30 height 9
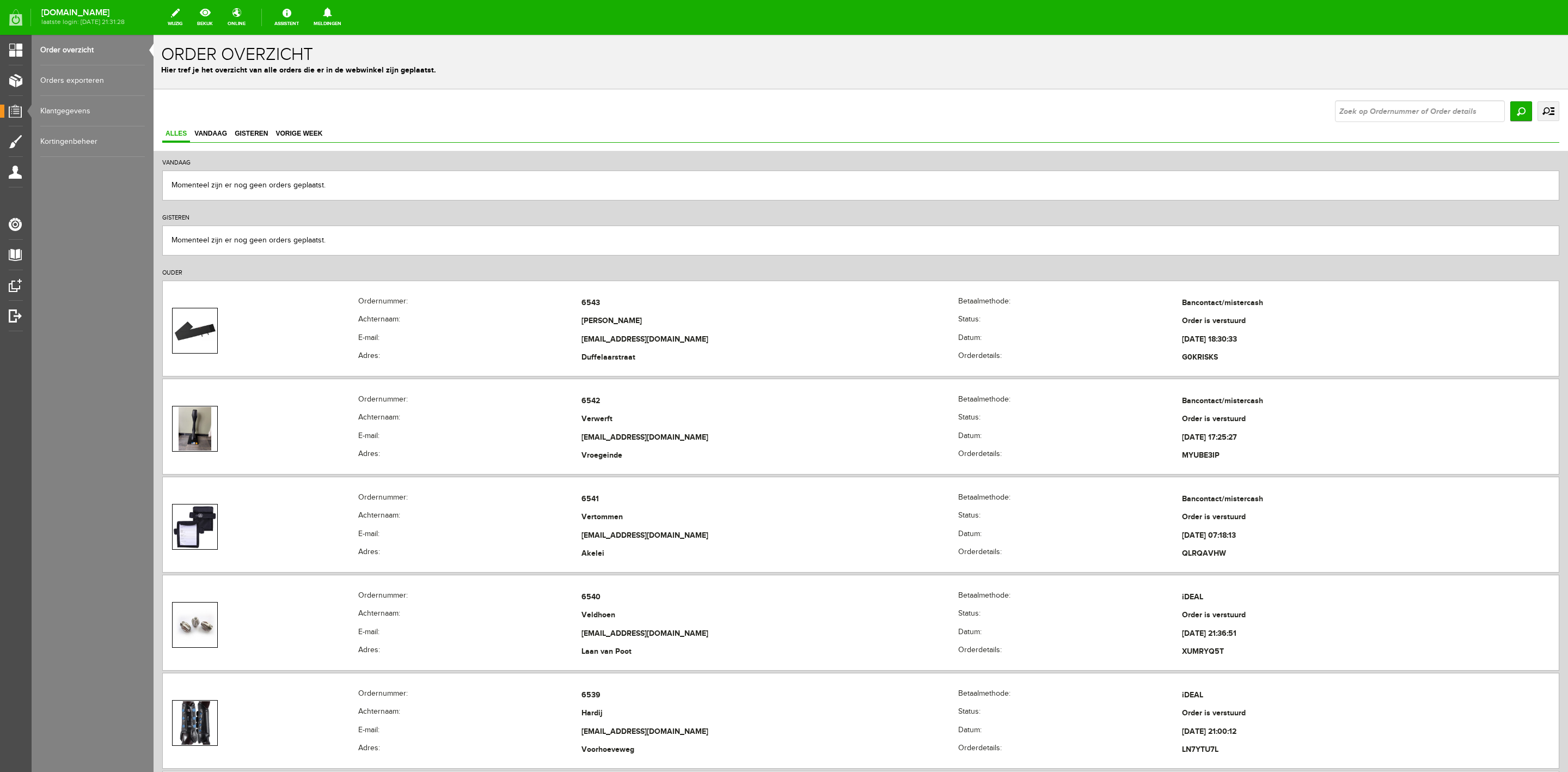
click at [1544, 116] on link "uitgebreid zoeken" at bounding box center [1548, 111] width 22 height 20
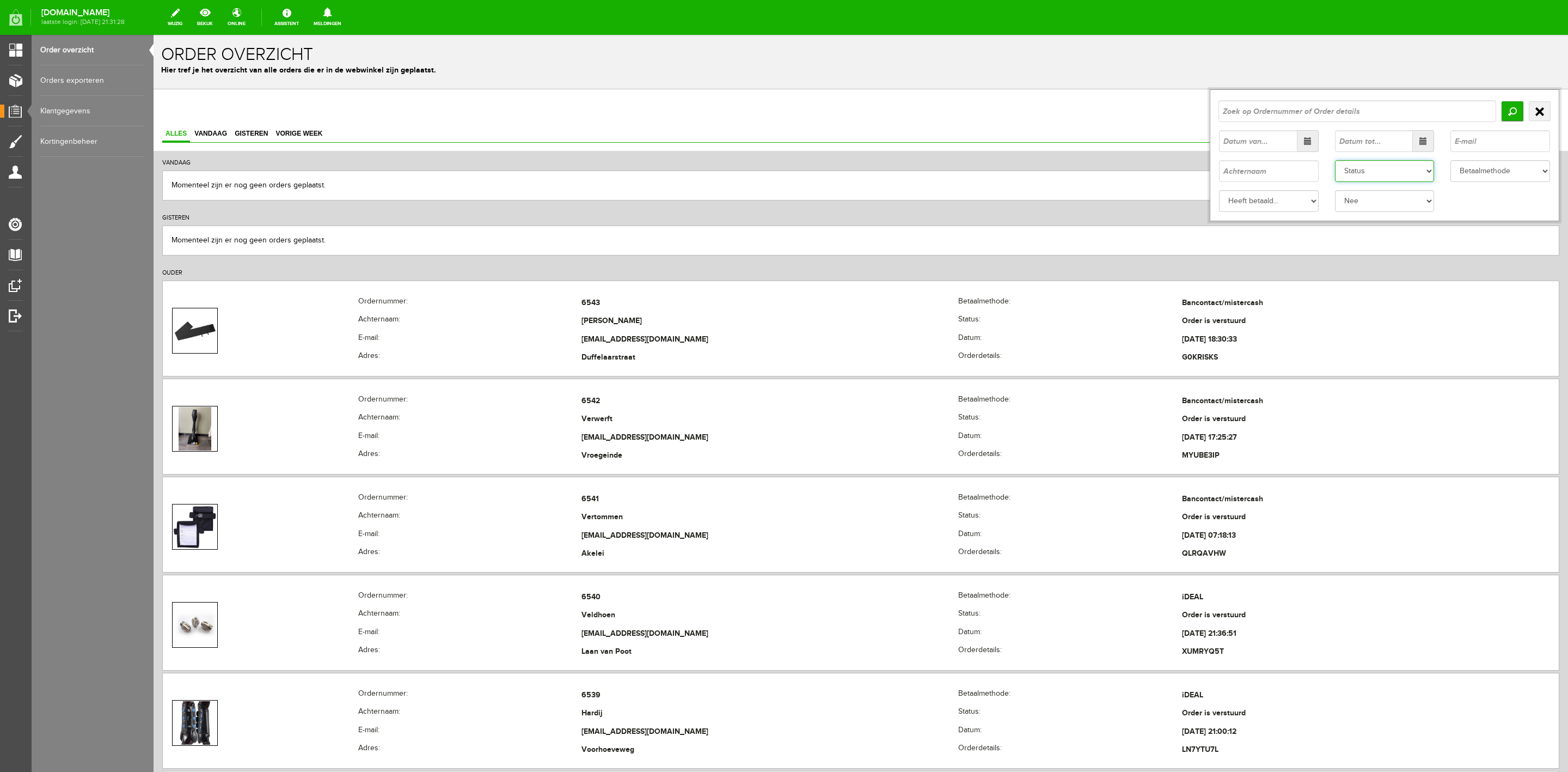
click at [1395, 172] on select "Status Order niet afgerond Nieuw Order in behandeling Wacht op leverancier Wach…" at bounding box center [1385, 171] width 100 height 22
click at [1335, 160] on select "Status Order niet afgerond Nieuw Order in behandeling Wacht op leverancier Wach…" at bounding box center [1385, 171] width 100 height 22
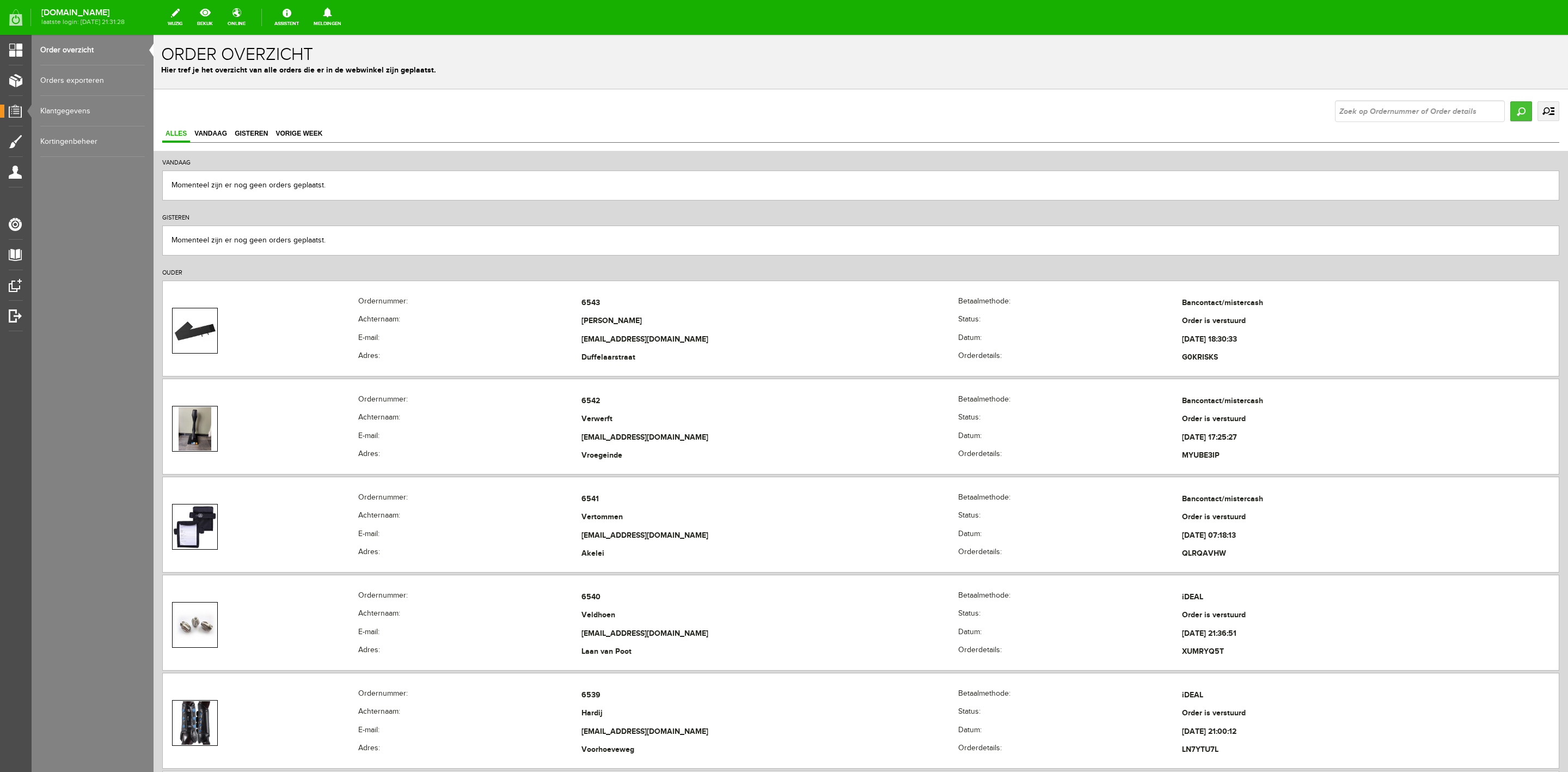
click at [1510, 112] on input "Zoeken" at bounding box center [1521, 111] width 22 height 20
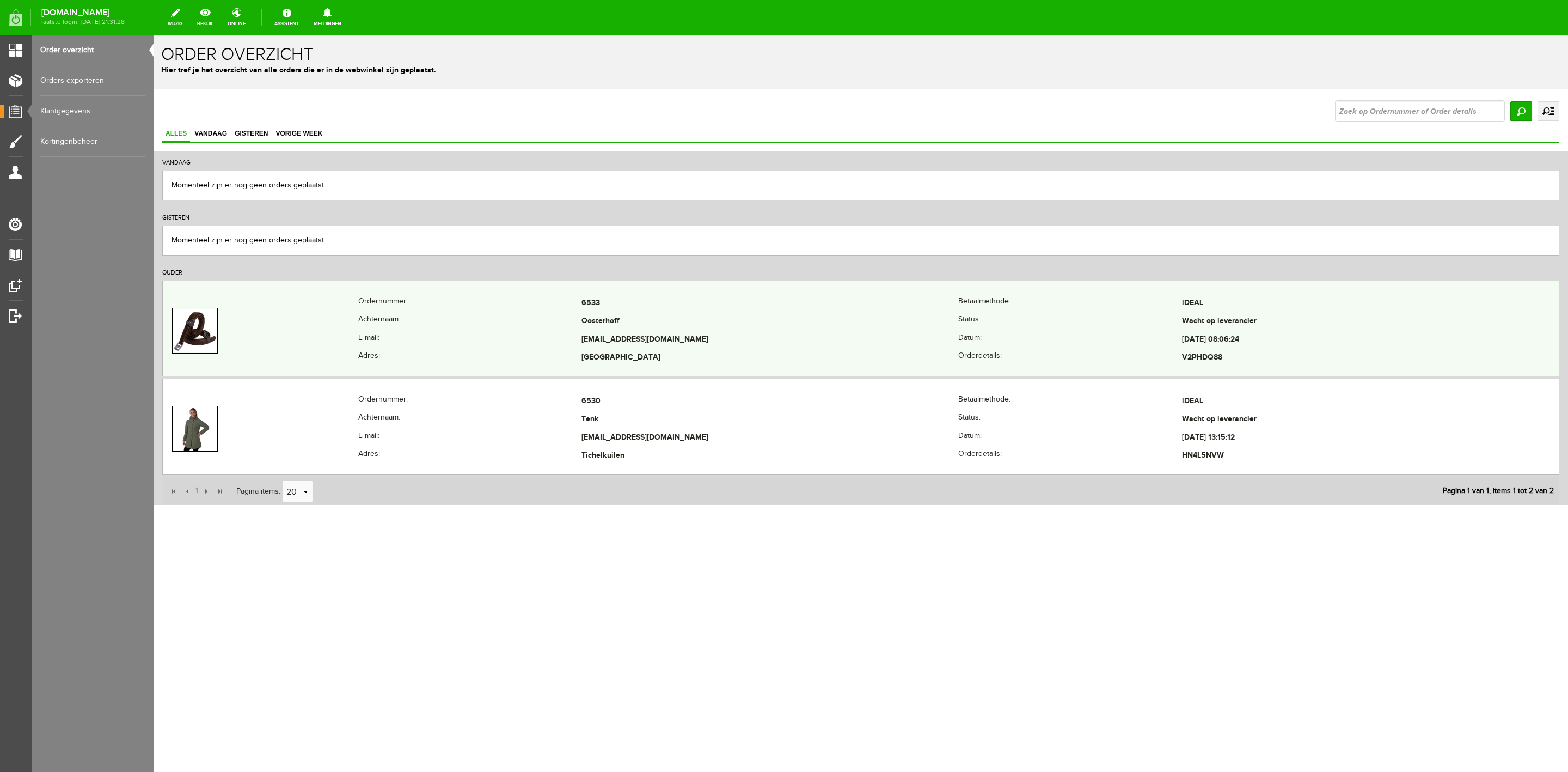
click at [789, 319] on td "Oosterhoff" at bounding box center [770, 322] width 377 height 18
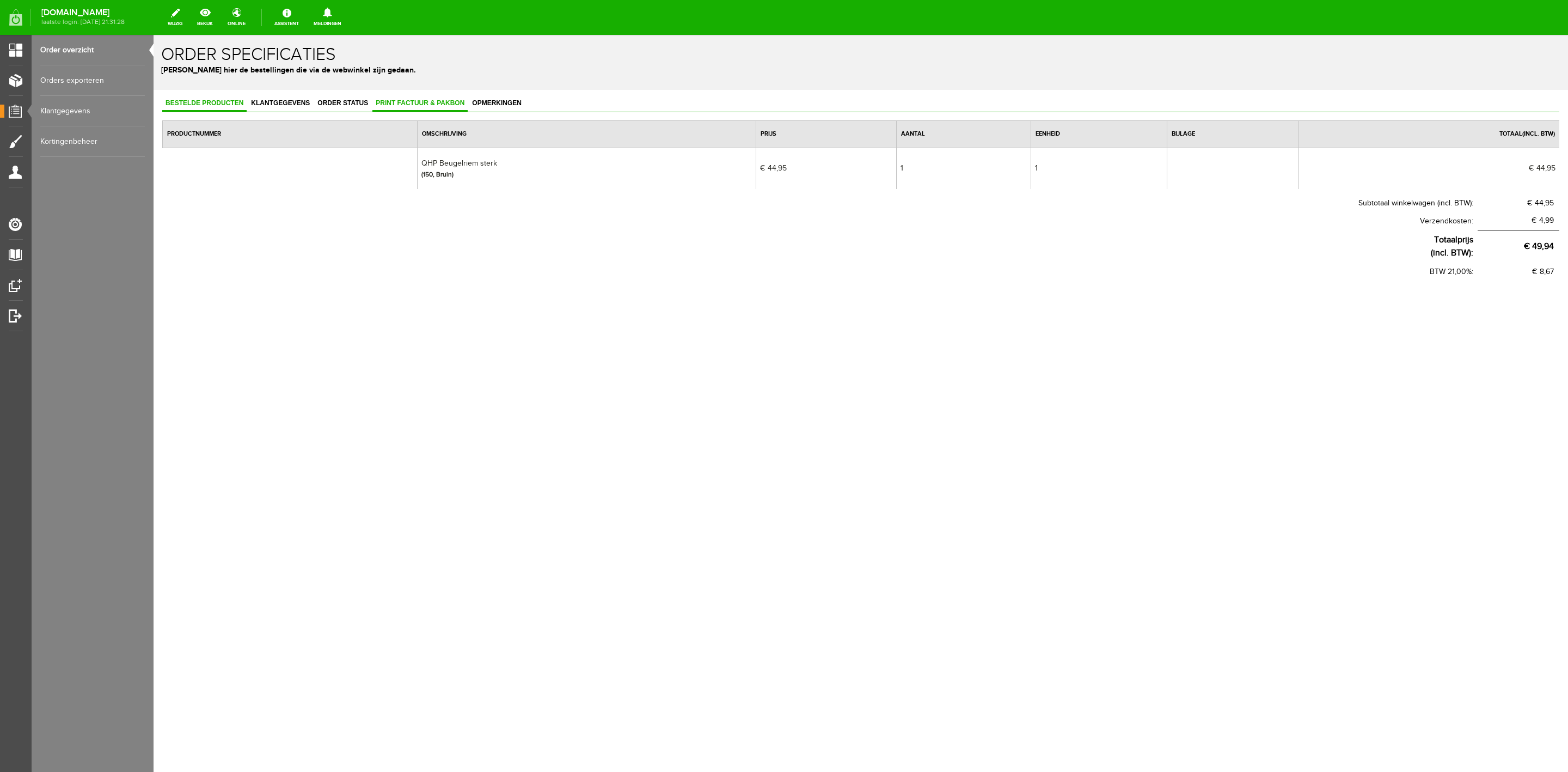
click at [443, 105] on span "Print factuur & pakbon" at bounding box center [420, 102] width 95 height 7
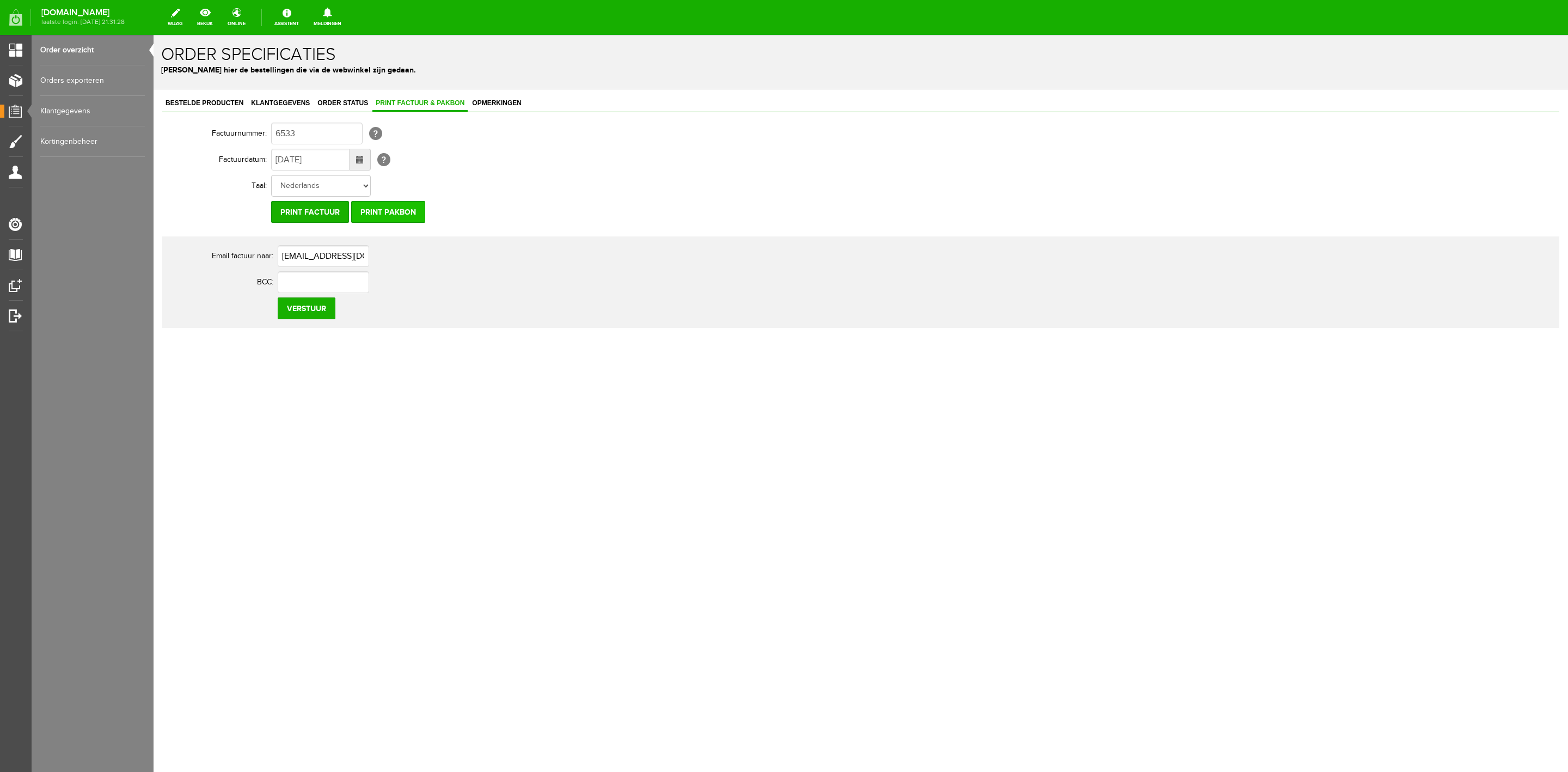
click at [384, 208] on input "Print pakbon" at bounding box center [388, 212] width 74 height 22
click at [399, 218] on input "Print pakbon" at bounding box center [388, 212] width 74 height 22
click at [365, 213] on input "Print pakbon" at bounding box center [388, 212] width 74 height 22
click at [258, 99] on span "Klantgegevens" at bounding box center [280, 102] width 65 height 7
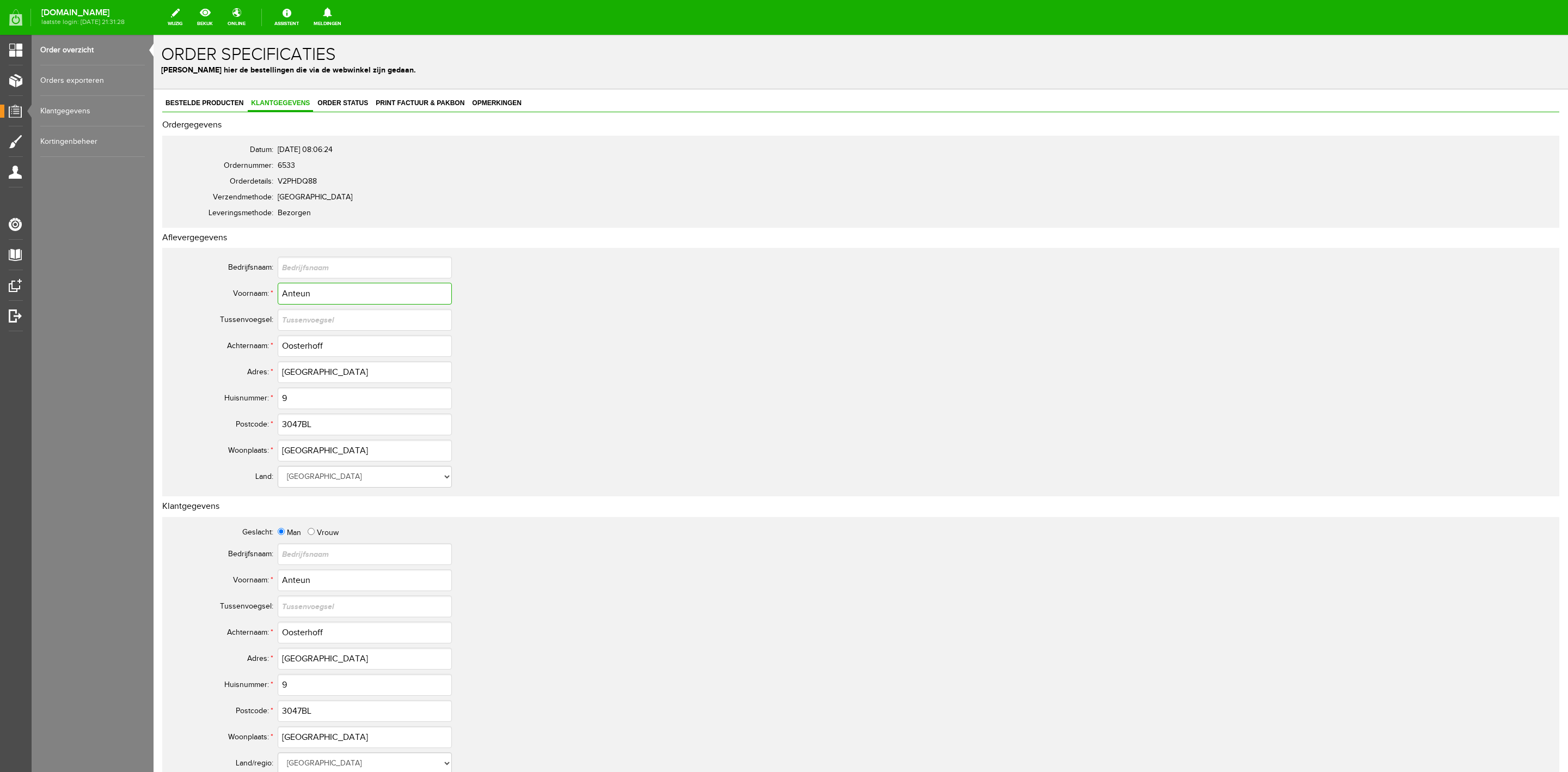
click at [294, 298] on input "Anteun" at bounding box center [365, 293] width 175 height 22
click at [313, 352] on input "Oosterhoff" at bounding box center [365, 346] width 175 height 22
click at [304, 427] on input "3047BL" at bounding box center [365, 424] width 175 height 22
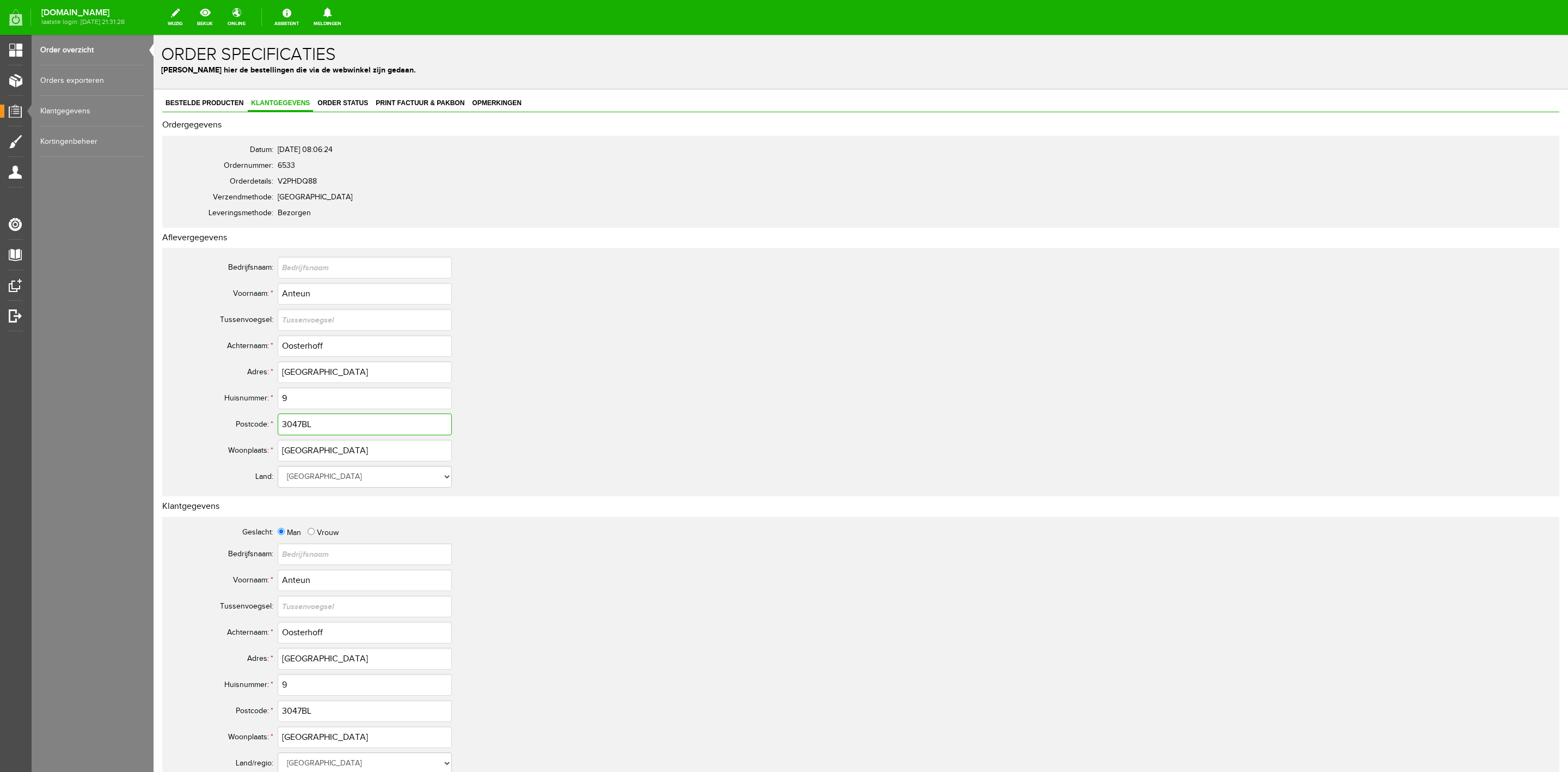
click at [304, 427] on input "3047BL" at bounding box center [365, 424] width 175 height 22
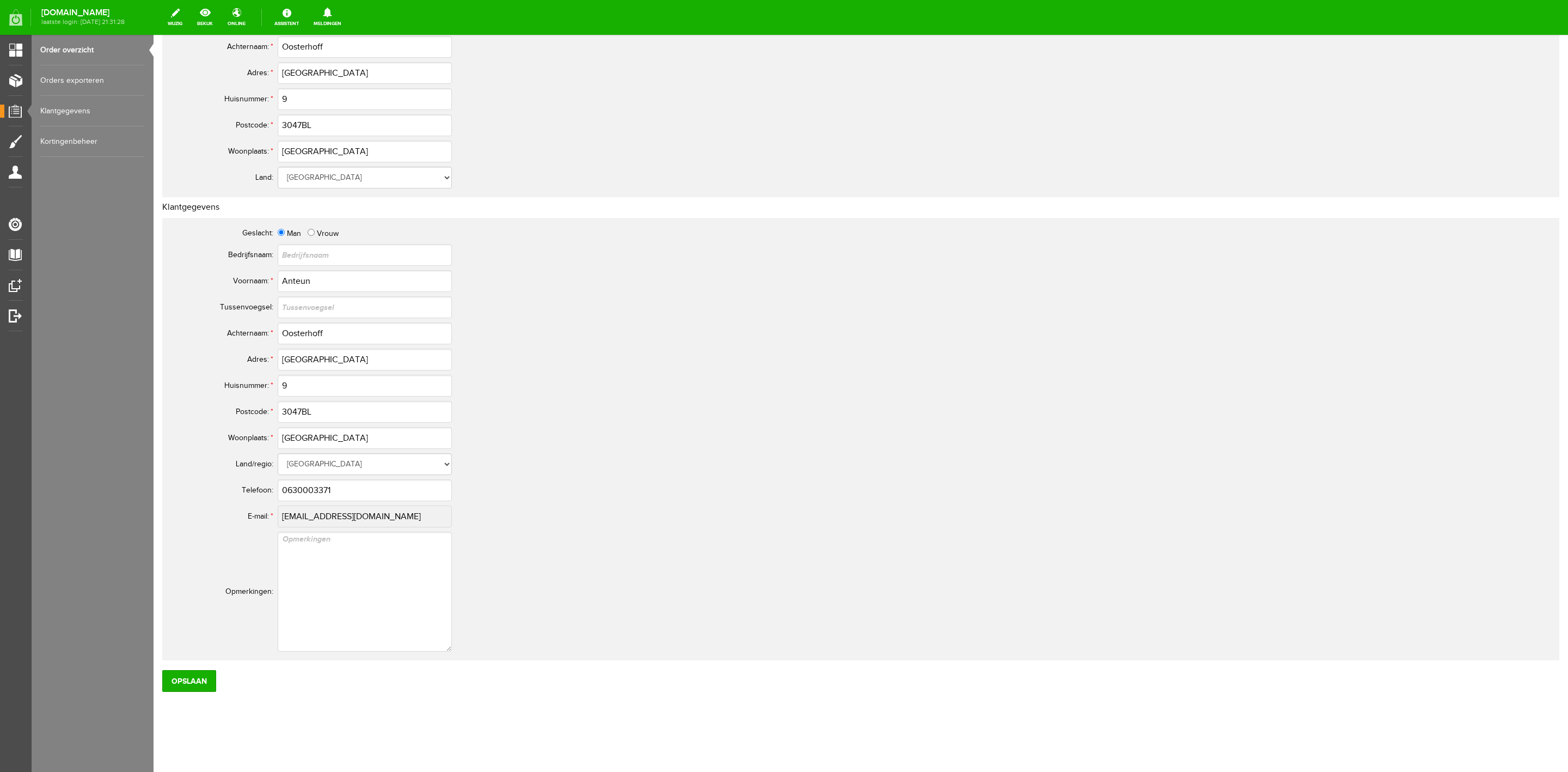
scroll to position [299, 0]
click at [365, 527] on td "[EMAIL_ADDRESS][DOMAIN_NAME]" at bounding box center [484, 516] width 414 height 26
copy tbody
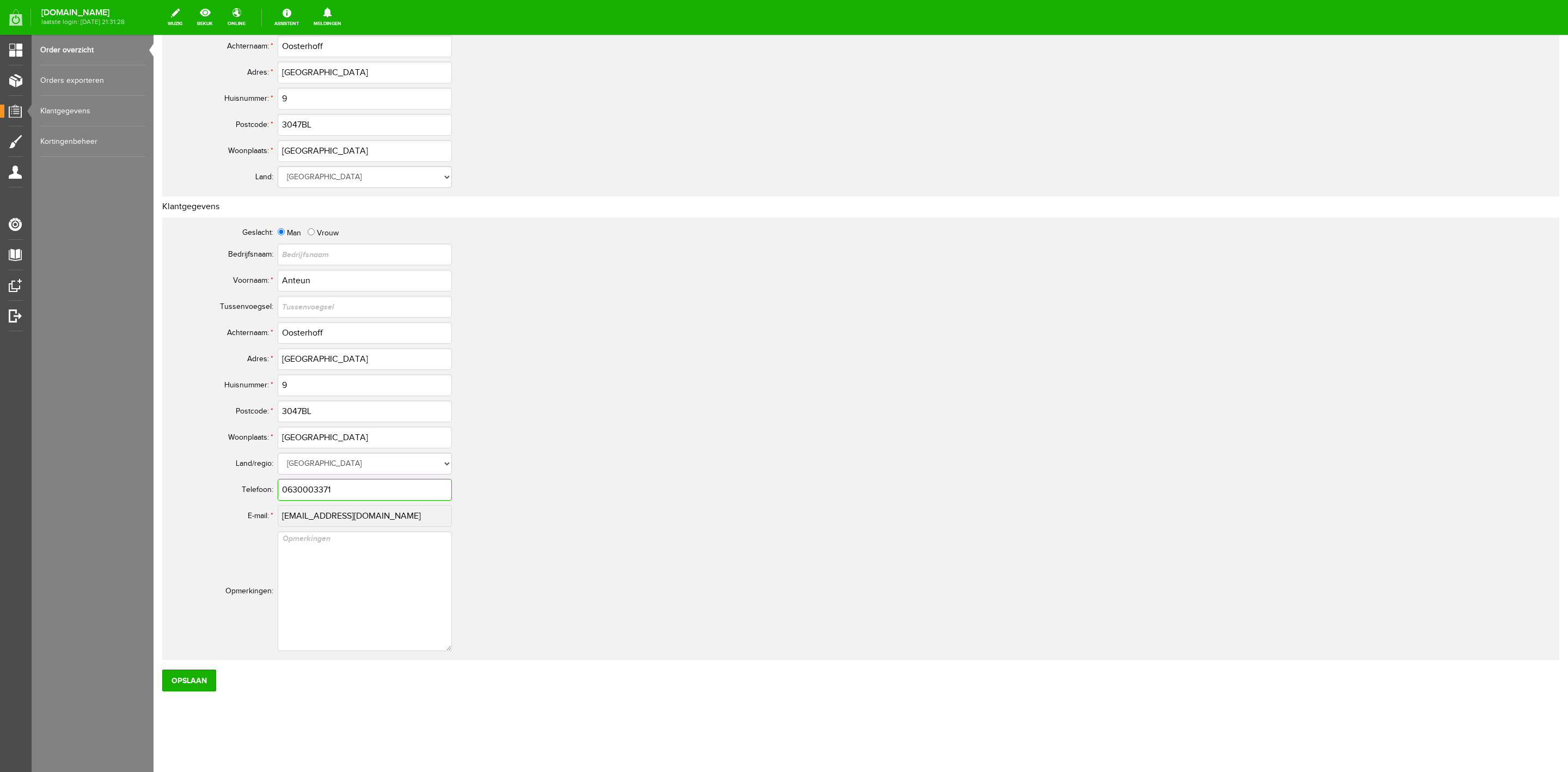
click at [298, 484] on input "0630003371" at bounding box center [365, 489] width 175 height 22
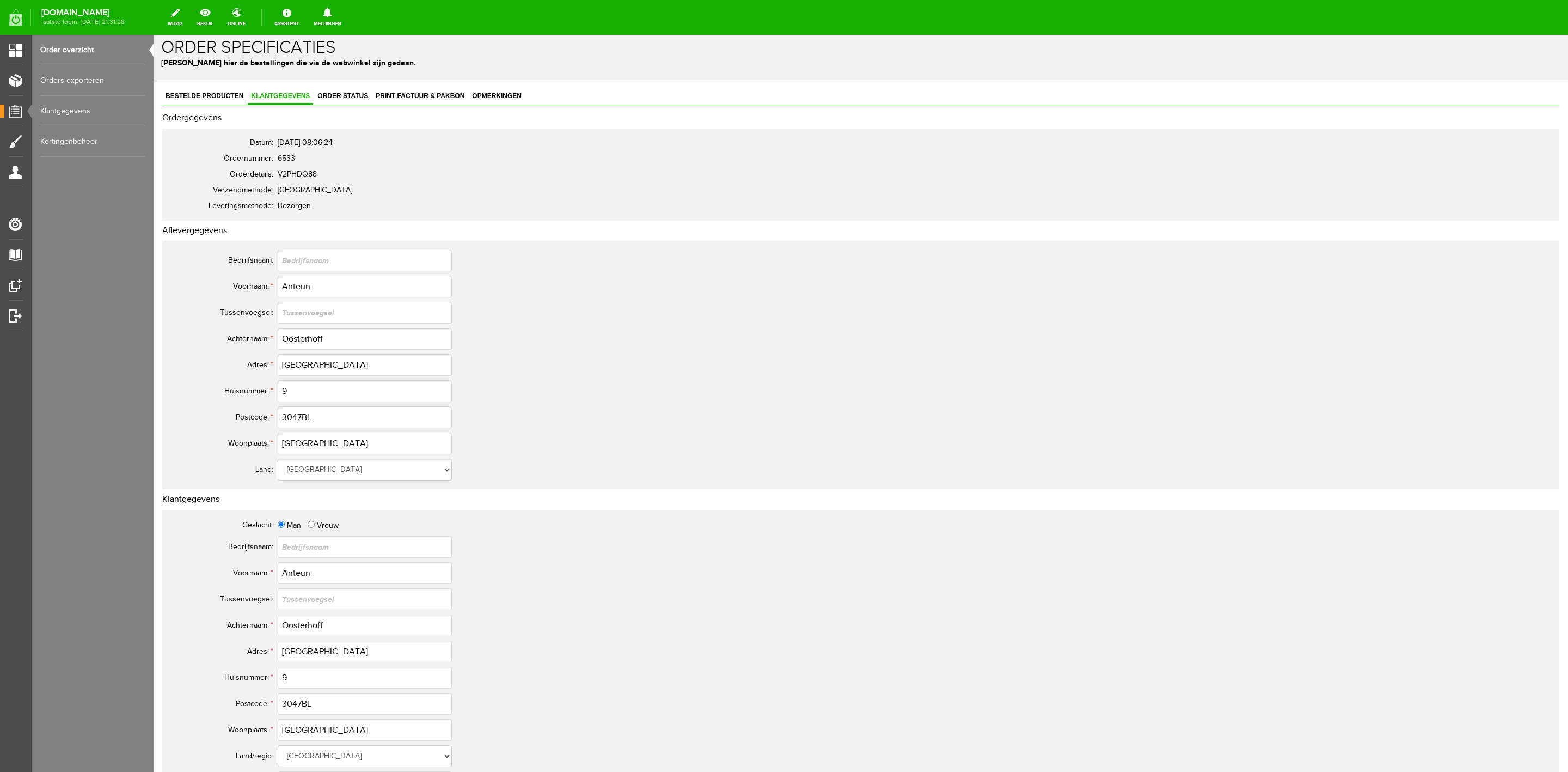
scroll to position [0, 0]
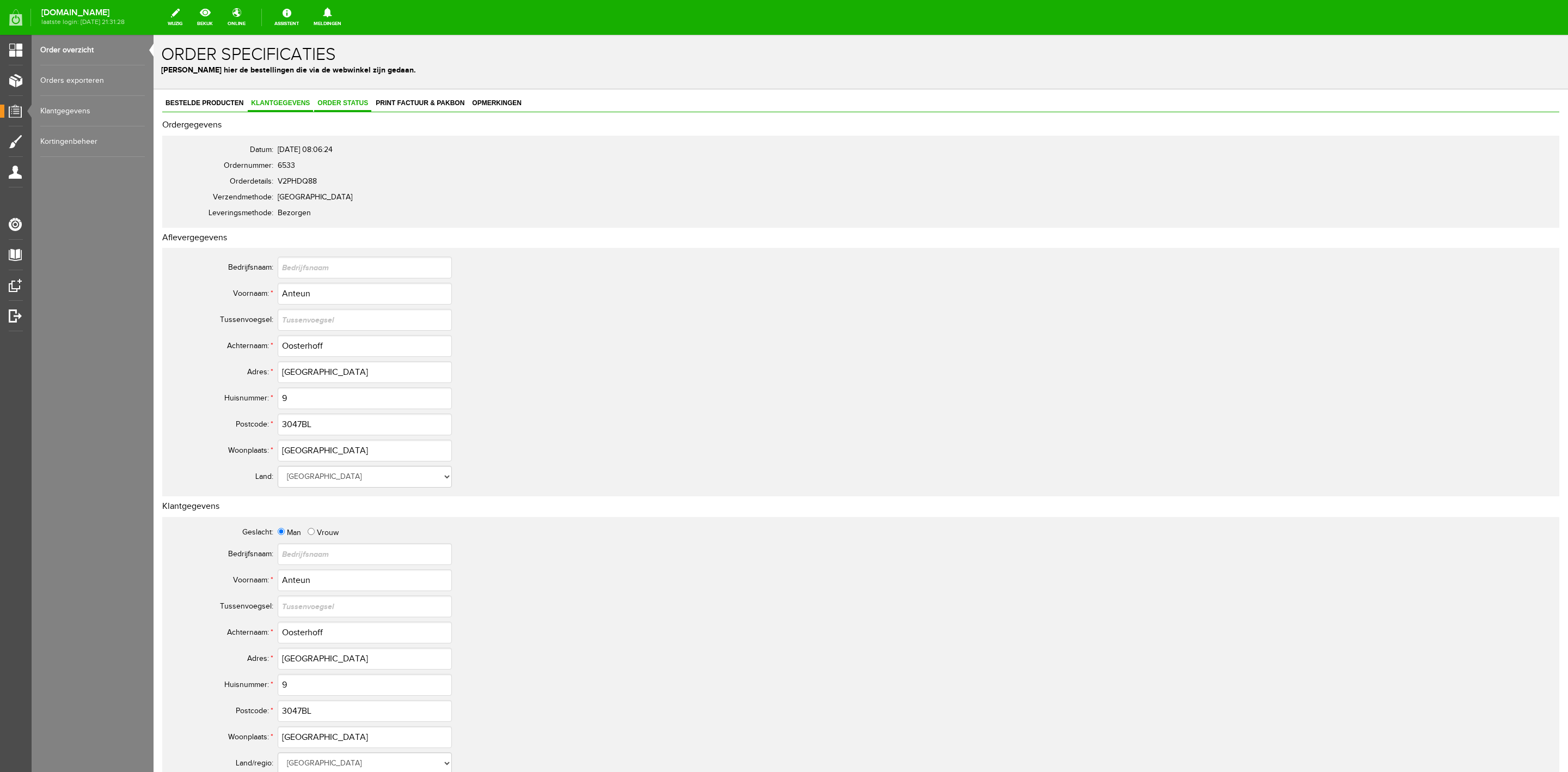
drag, startPoint x: 348, startPoint y: 118, endPoint x: 346, endPoint y: 108, distance: 10.2
click at [348, 117] on div "Bestelde producten Klantgegevens Order status Print factuur & pakbon Opmerkinge…" at bounding box center [860, 543] width 1397 height 895
click at [346, 108] on link "Order status" at bounding box center [342, 103] width 57 height 16
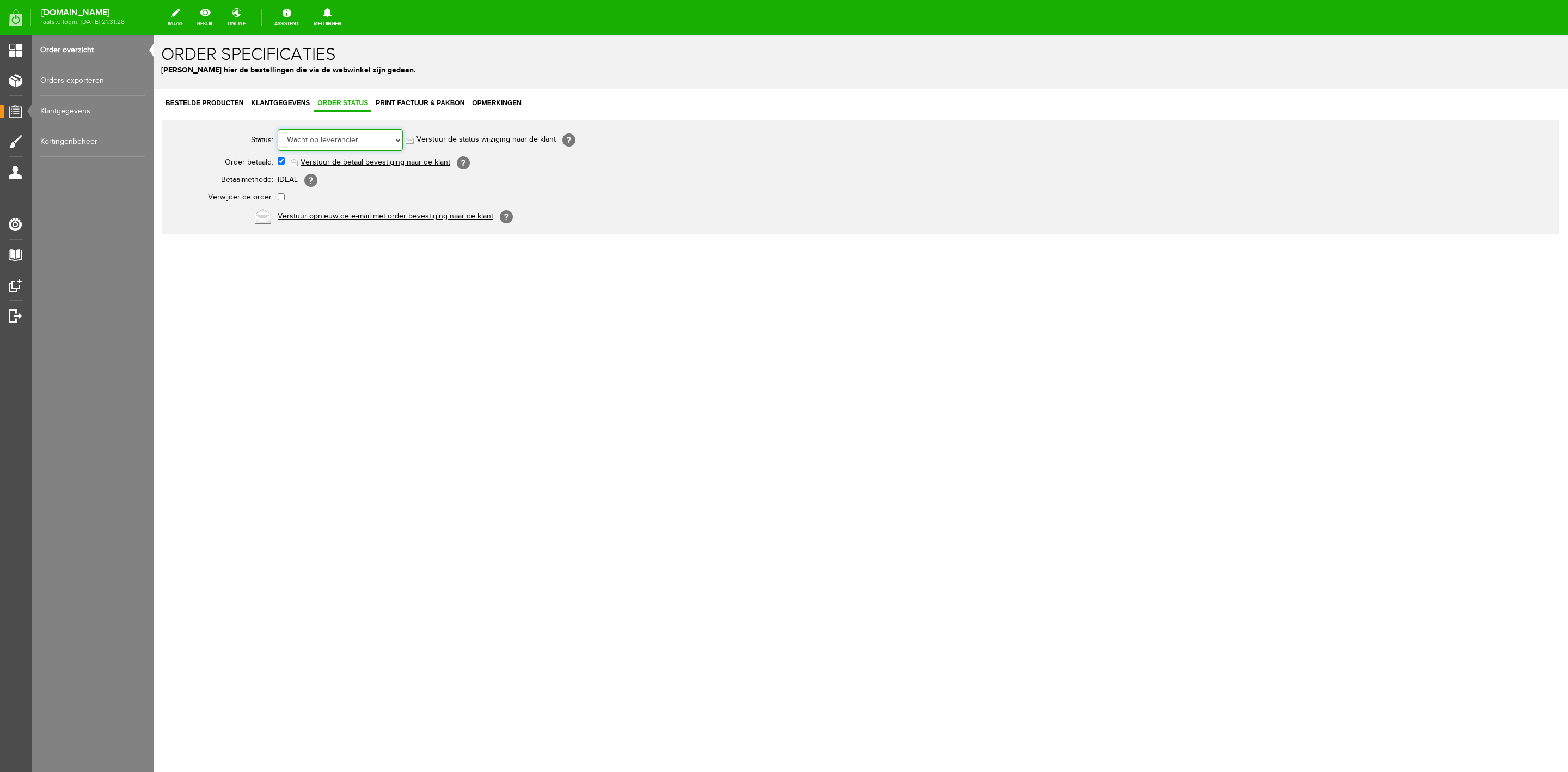
click at [346, 146] on select "Order niet afgerond Nieuw Order in behandeling Wacht op leverancier Wacht op be…" at bounding box center [340, 140] width 125 height 22
select select "5"
click at [278, 129] on select "Order niet afgerond Nieuw Order in behandeling Wacht op leverancier Wacht op be…" at bounding box center [340, 140] width 125 height 22
click at [455, 140] on link "Verstuur de status wijziging naar de klant" at bounding box center [486, 140] width 139 height 9
click at [82, 47] on link "Order overzicht" at bounding box center [92, 50] width 104 height 30
